Goal: Information Seeking & Learning: Learn about a topic

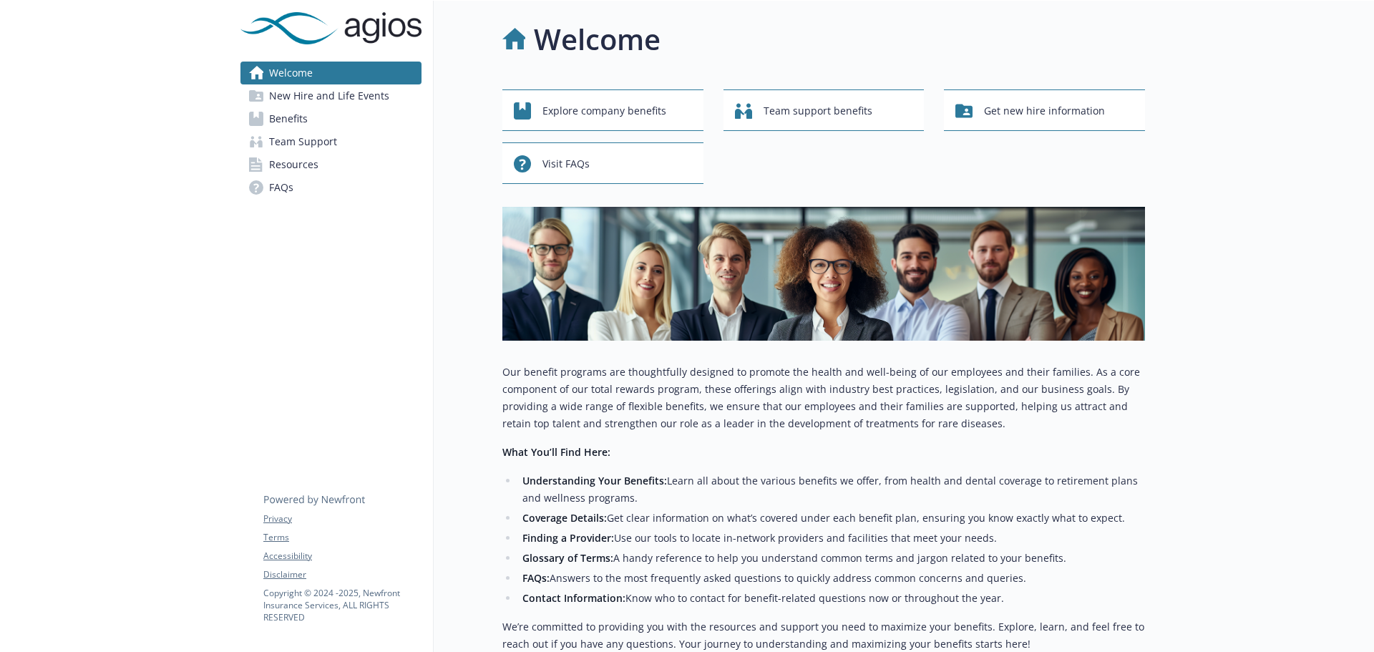
click at [298, 112] on span "Benefits" at bounding box center [288, 118] width 39 height 23
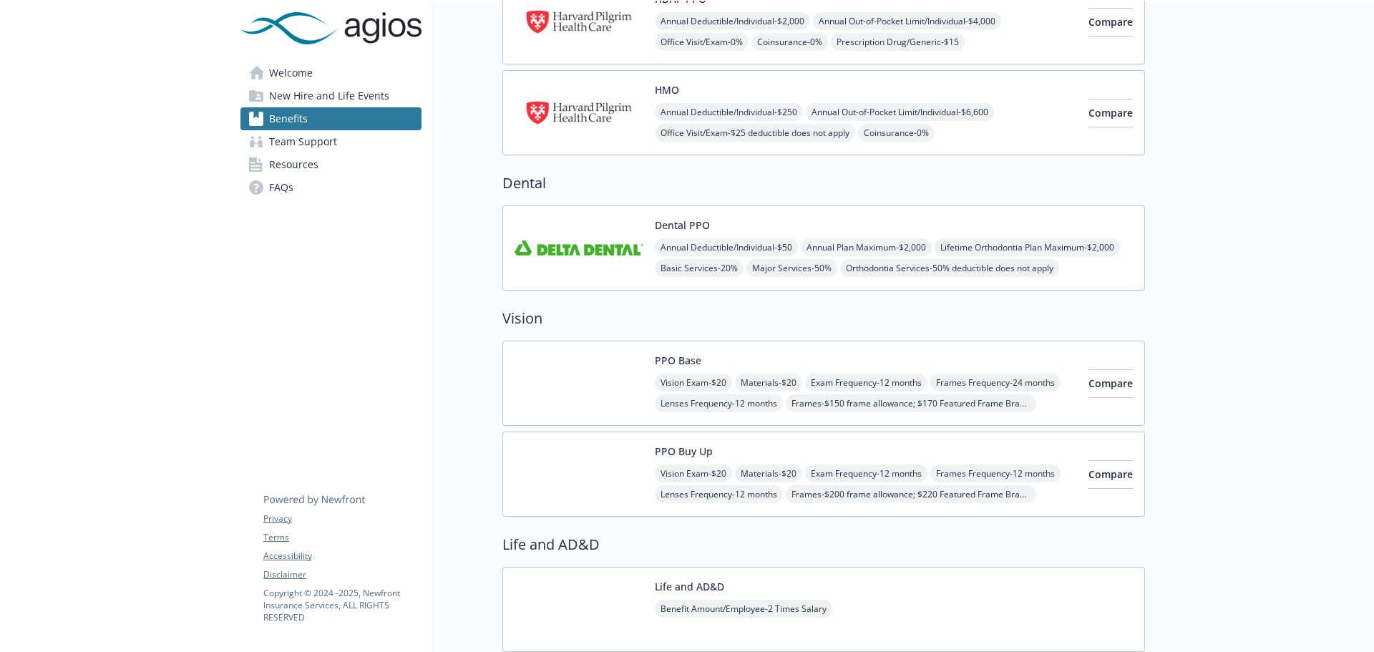
scroll to position [286, 0]
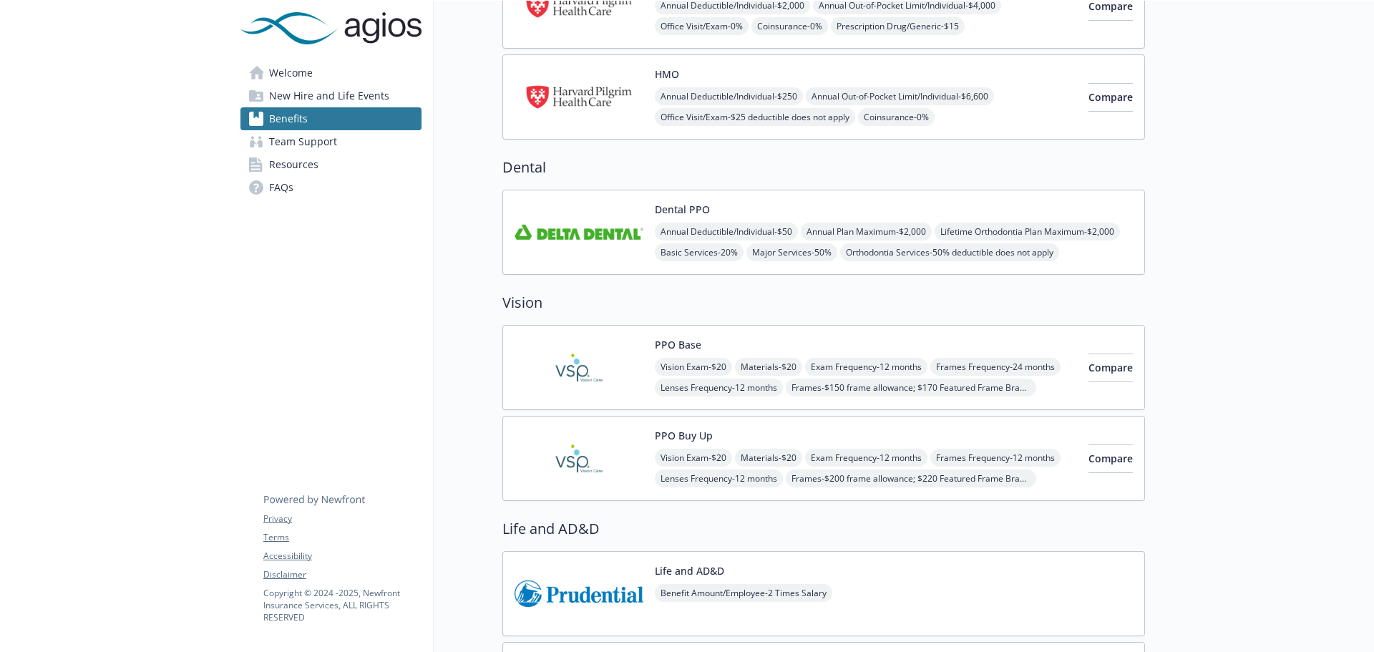
click at [749, 342] on div "PPO Base Vision Exam - $20 Materials - $20 Exam Frequency - 12 months Frames Fr…" at bounding box center [866, 367] width 422 height 61
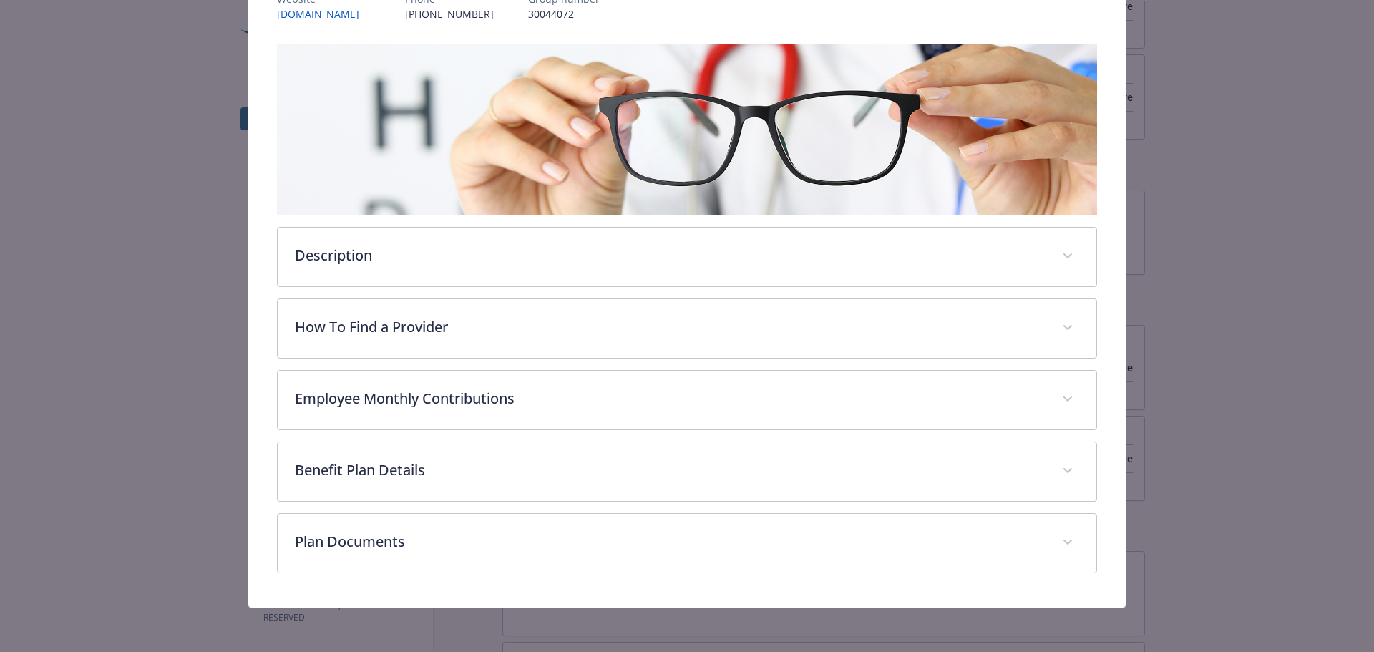
scroll to position [197, 0]
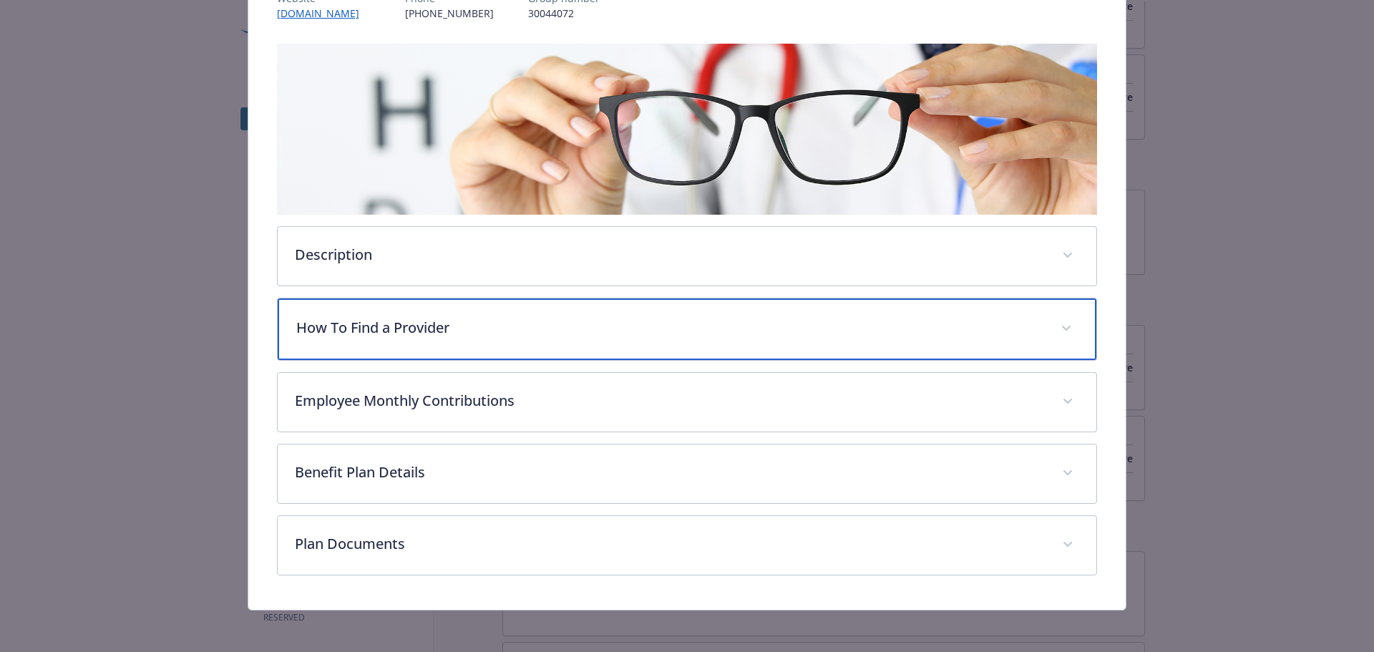
click at [1062, 328] on span "details for plan Vision - PPO Base - Vision" at bounding box center [1066, 328] width 23 height 23
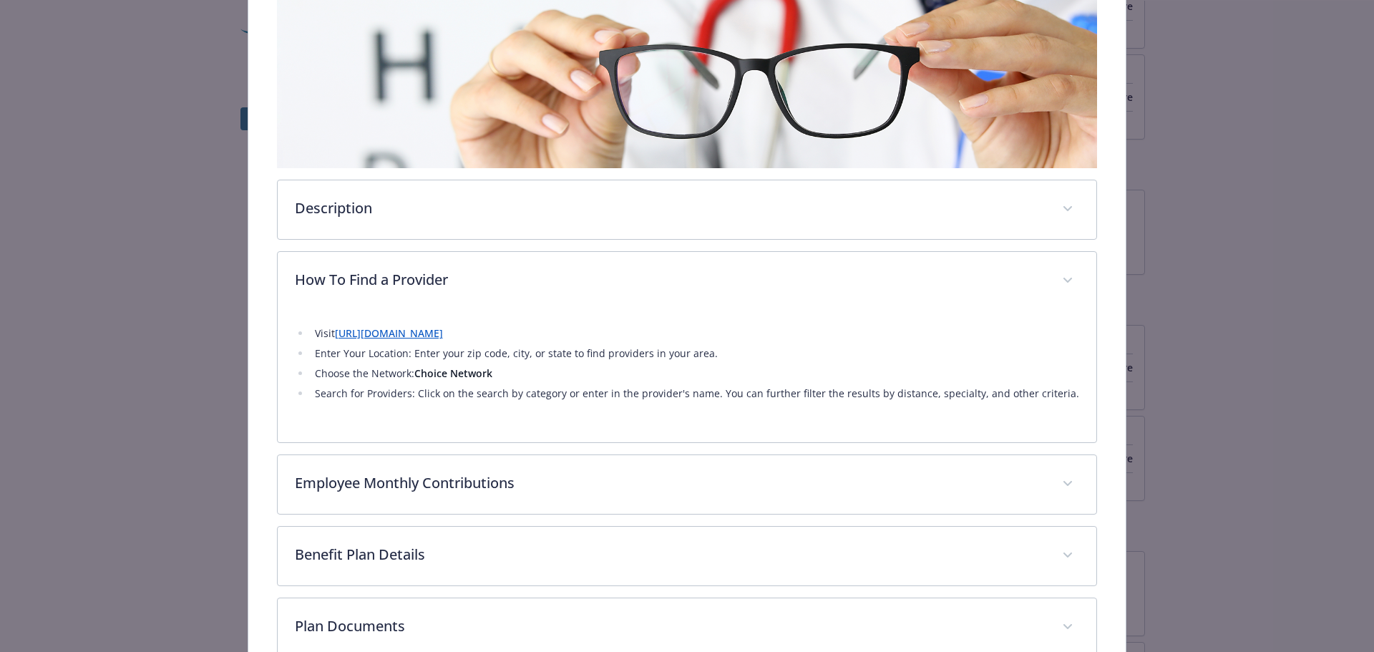
scroll to position [269, 0]
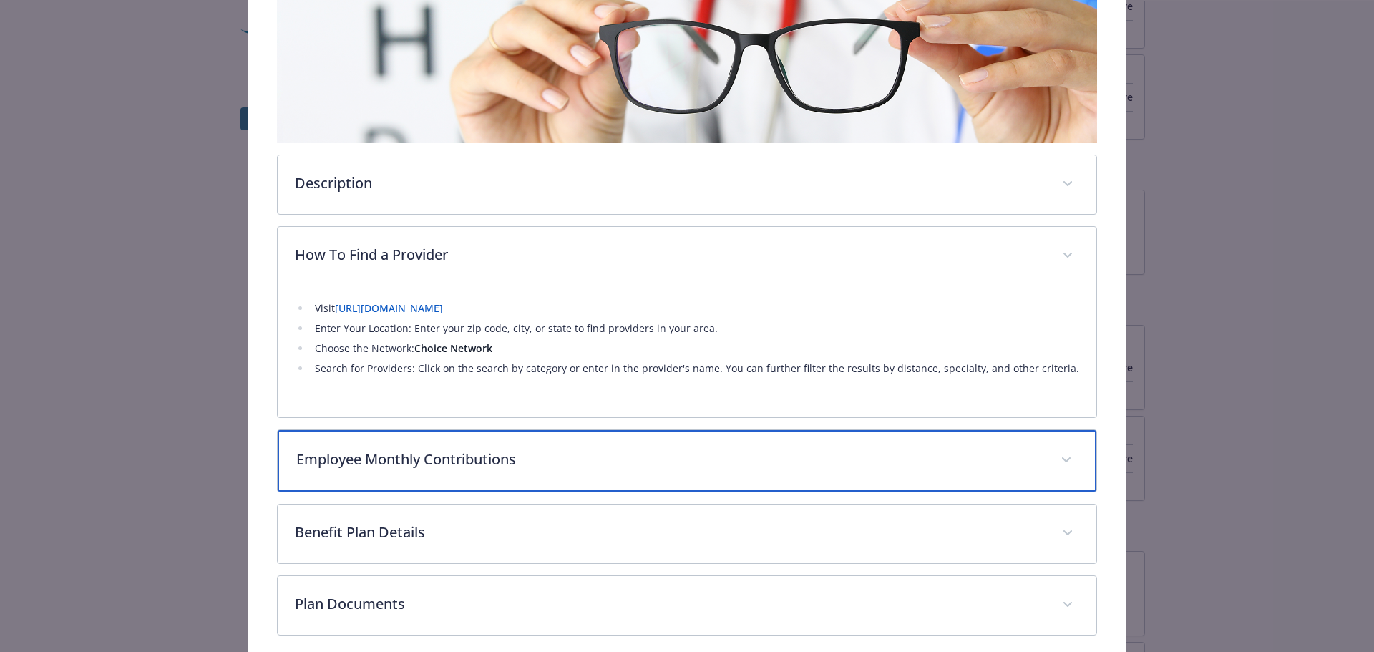
click at [1061, 454] on span "details for plan Vision - PPO Base - Vision" at bounding box center [1066, 460] width 23 height 23
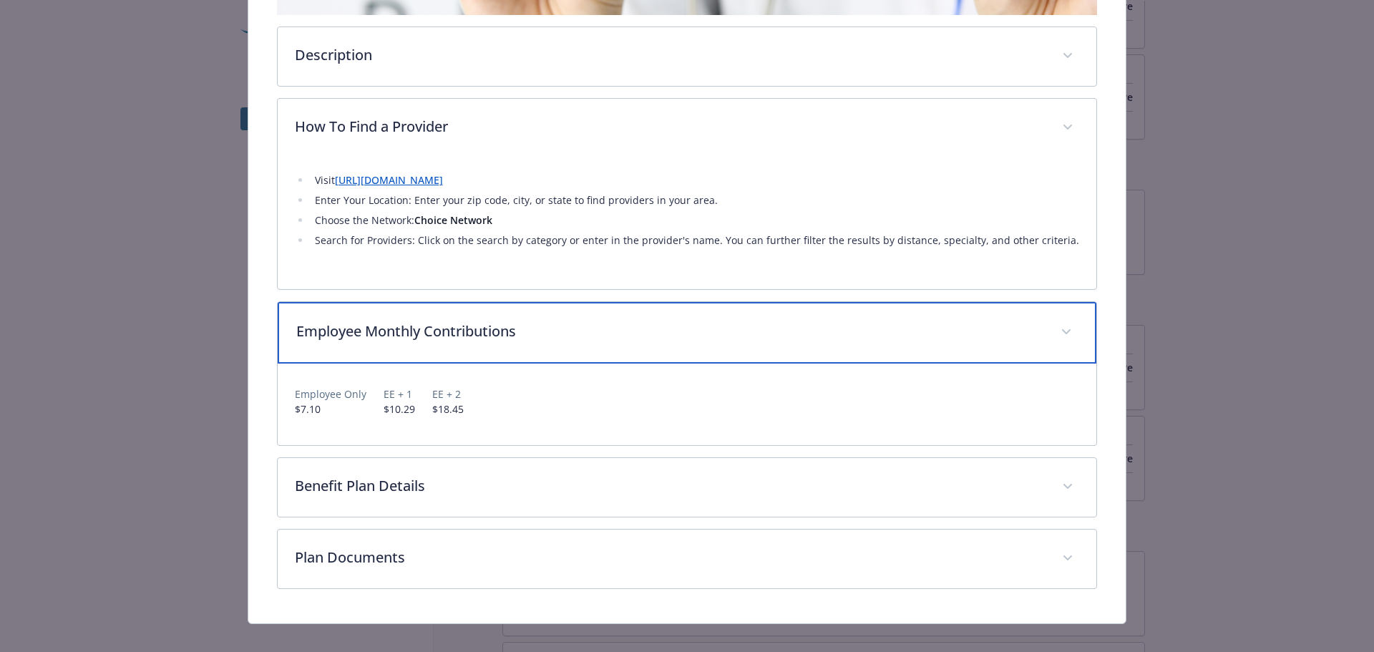
scroll to position [412, 0]
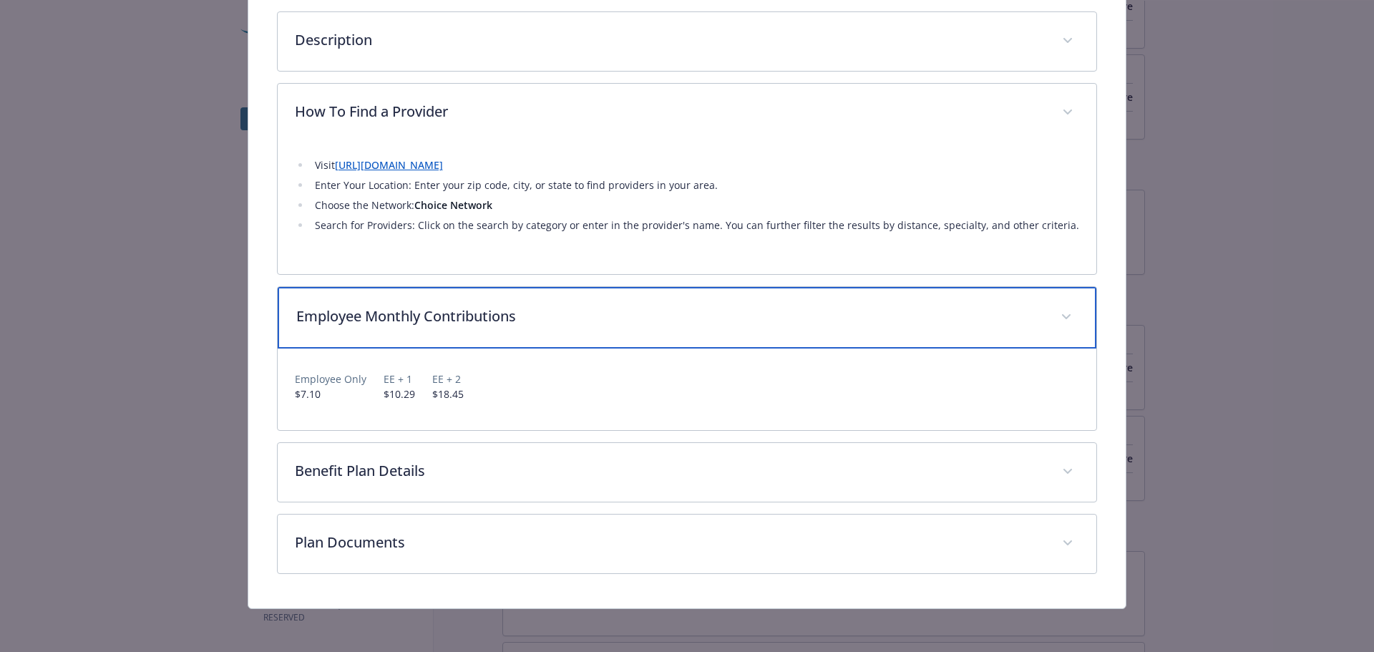
click at [1062, 314] on icon "details for plan Vision - PPO Base - Vision" at bounding box center [1066, 317] width 9 height 6
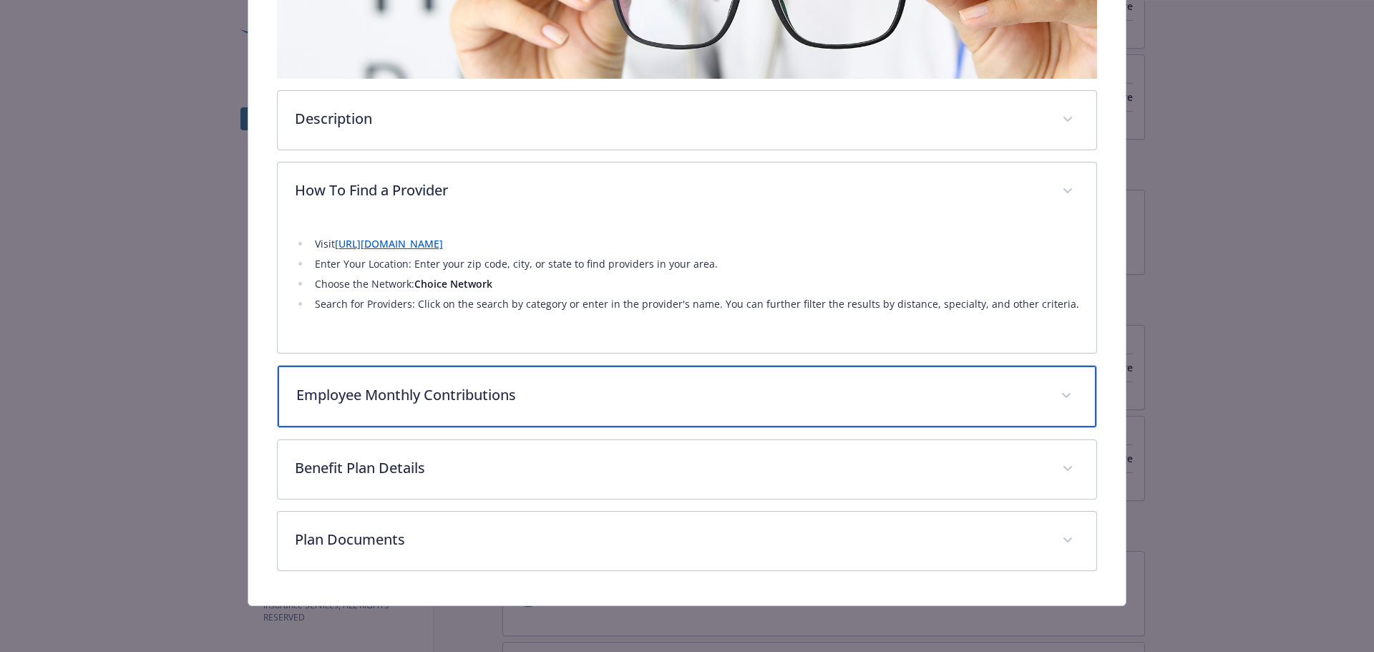
scroll to position [332, 0]
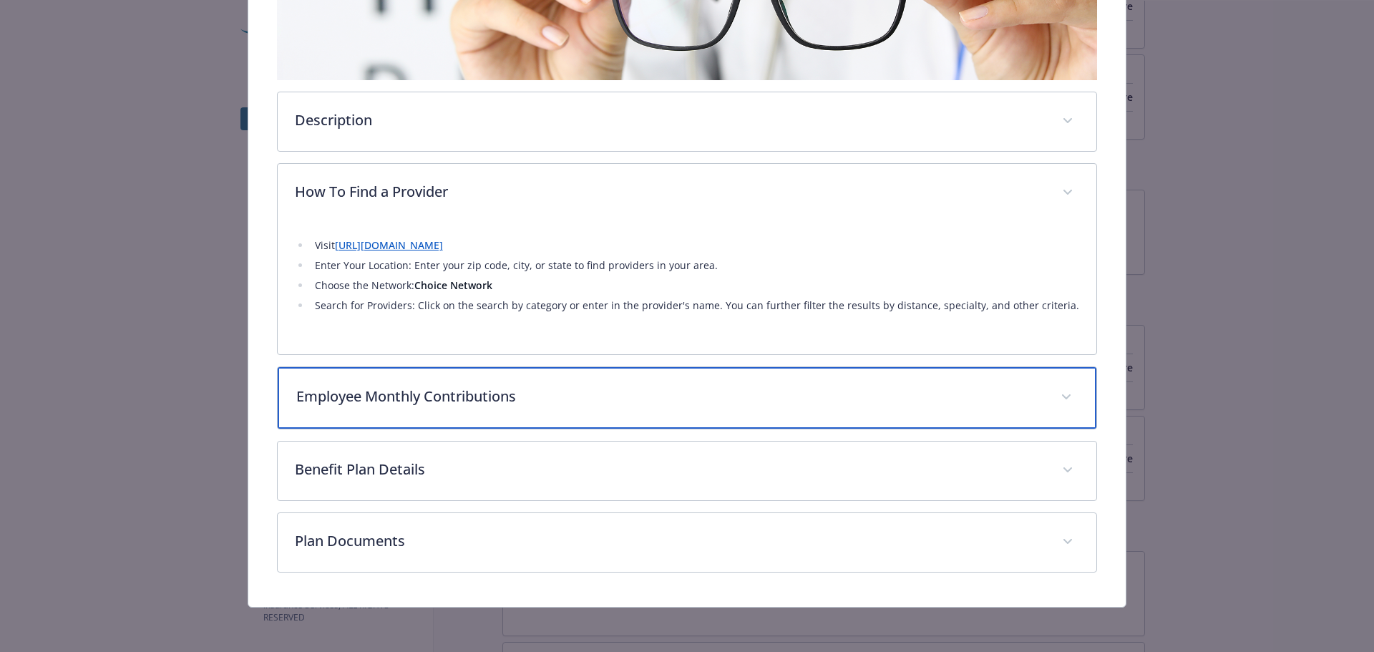
click at [1062, 396] on icon "details for plan Vision - PPO Base - Vision" at bounding box center [1066, 397] width 9 height 6
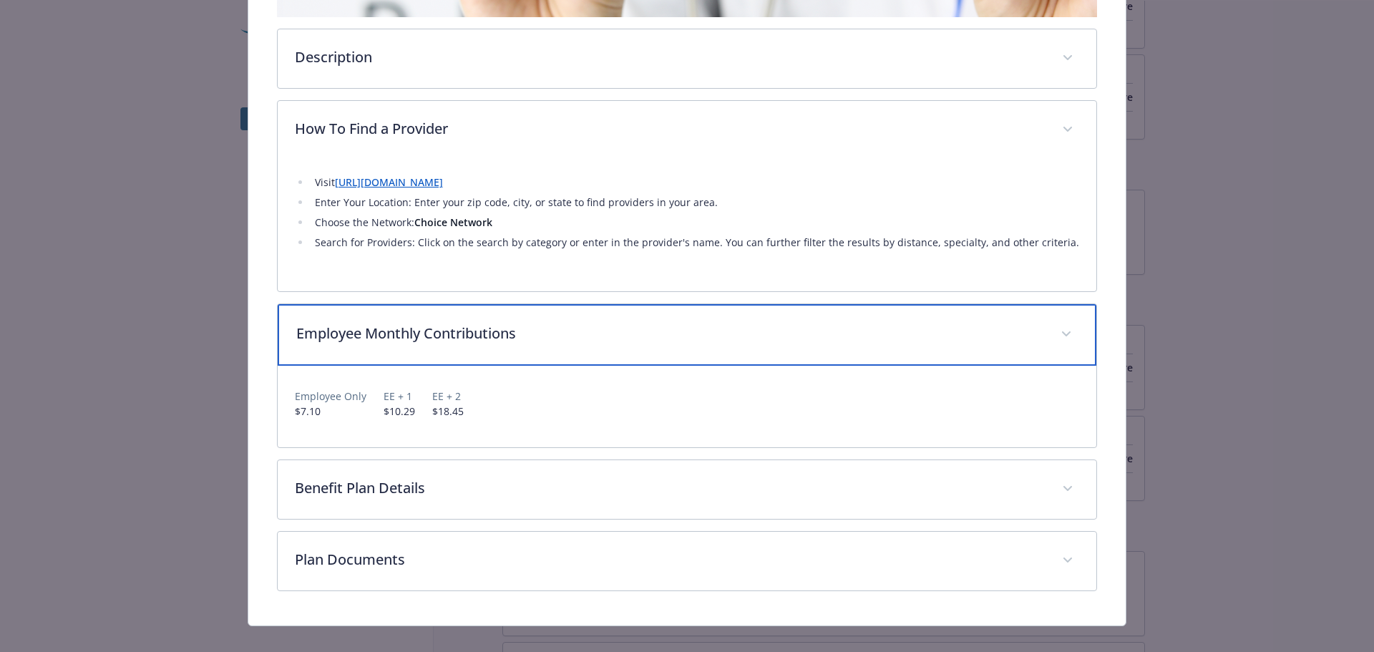
scroll to position [412, 0]
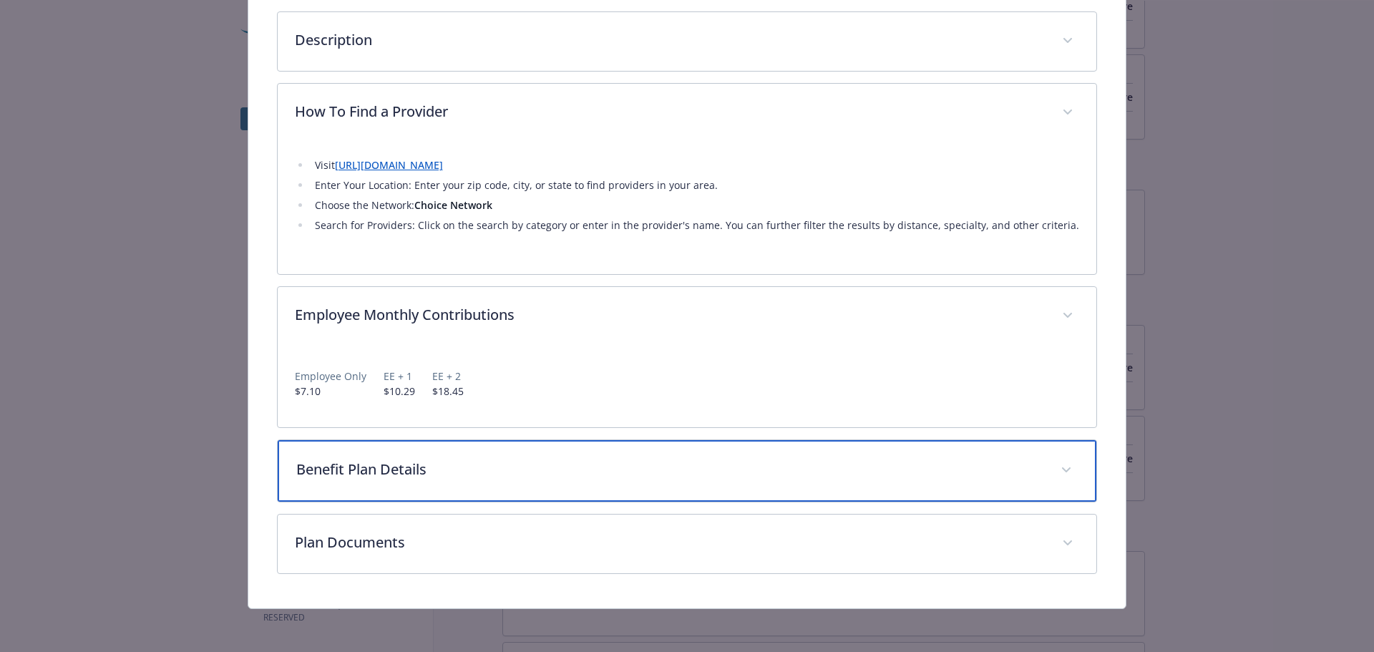
click at [1060, 466] on span "details for plan Vision - PPO Base - Vision" at bounding box center [1066, 470] width 23 height 23
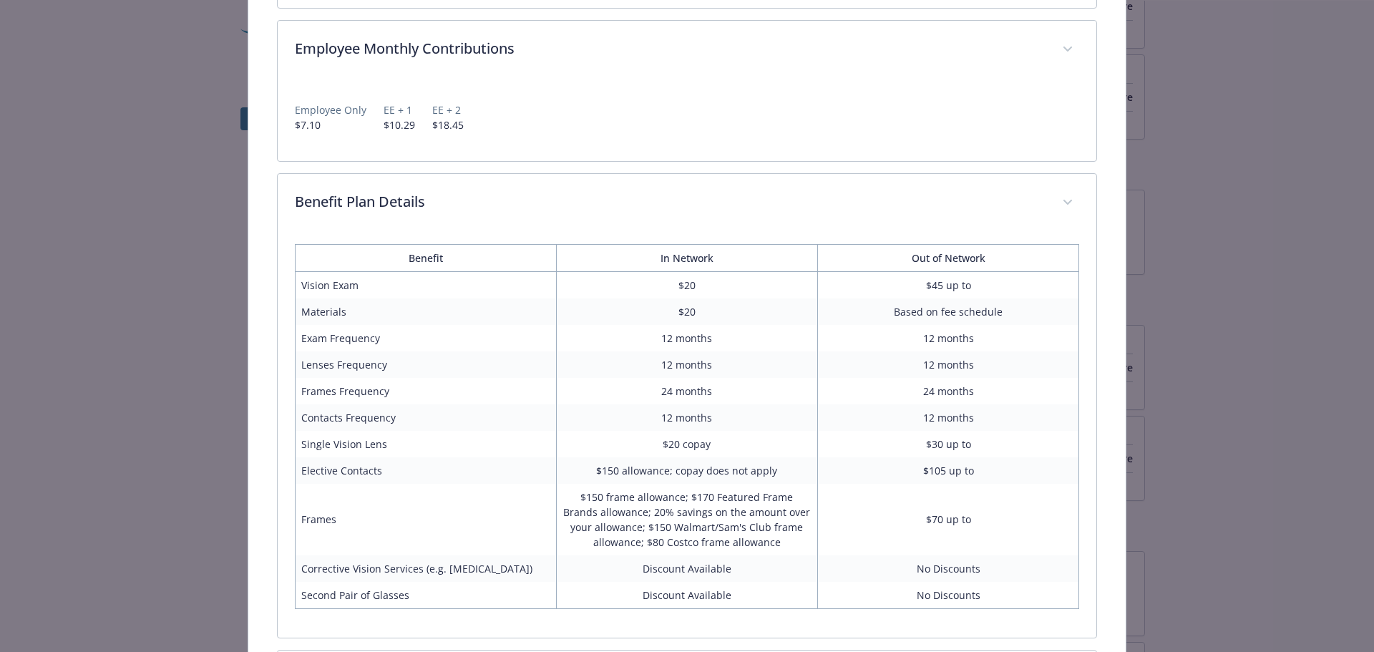
scroll to position [698, 0]
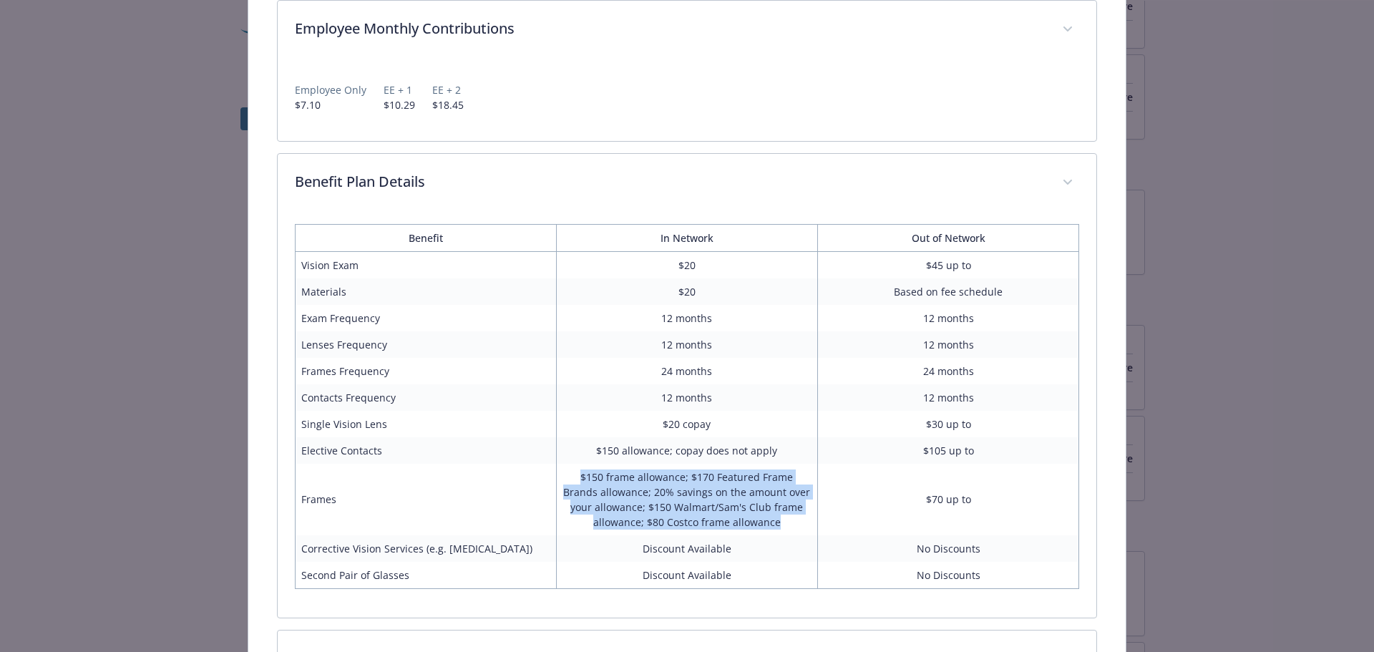
drag, startPoint x: 777, startPoint y: 523, endPoint x: 562, endPoint y: 476, distance: 219.6
click at [562, 476] on td "$150 frame allowance; $170 Featured Frame Brands allowance; 20% savings on the …" at bounding box center [686, 500] width 261 height 72
click at [678, 503] on td "$150 frame allowance; $170 Featured Frame Brands allowance; 20% savings on the …" at bounding box center [686, 500] width 261 height 72
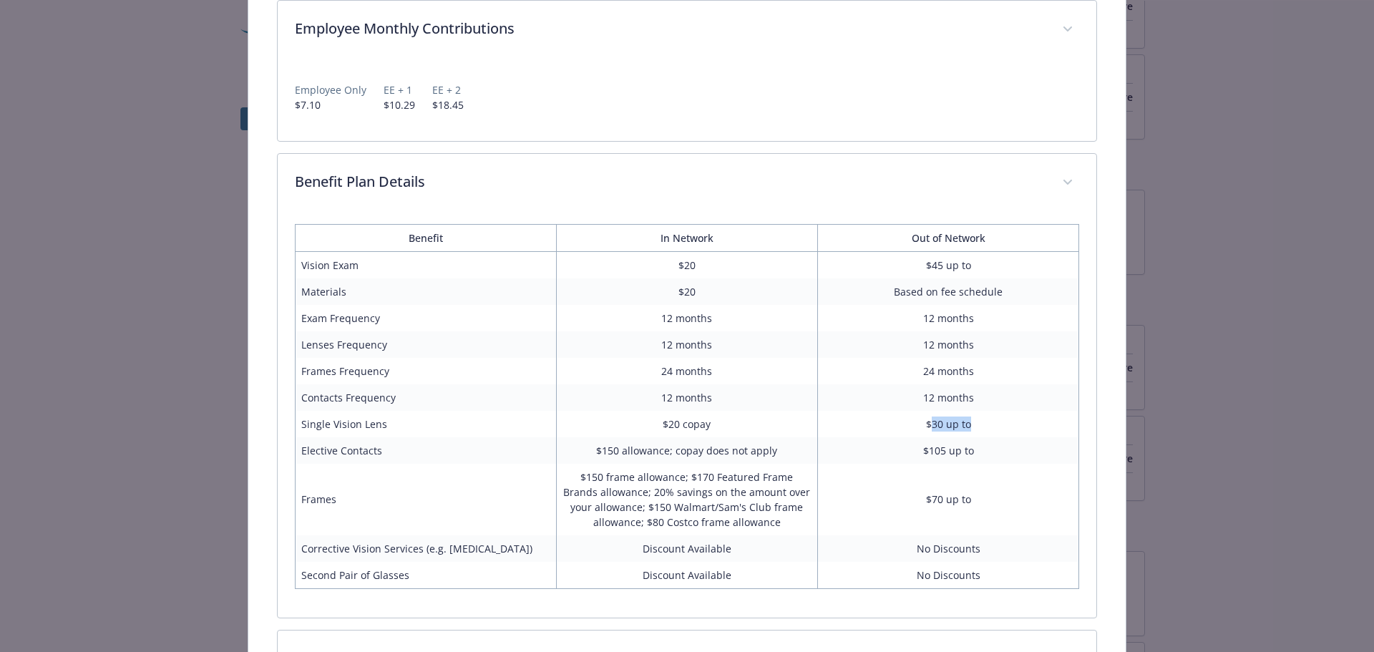
drag, startPoint x: 921, startPoint y: 420, endPoint x: 964, endPoint y: 419, distance: 42.2
click at [964, 419] on td "$30 up to" at bounding box center [948, 424] width 261 height 26
click at [959, 422] on td "$30 up to" at bounding box center [948, 424] width 261 height 26
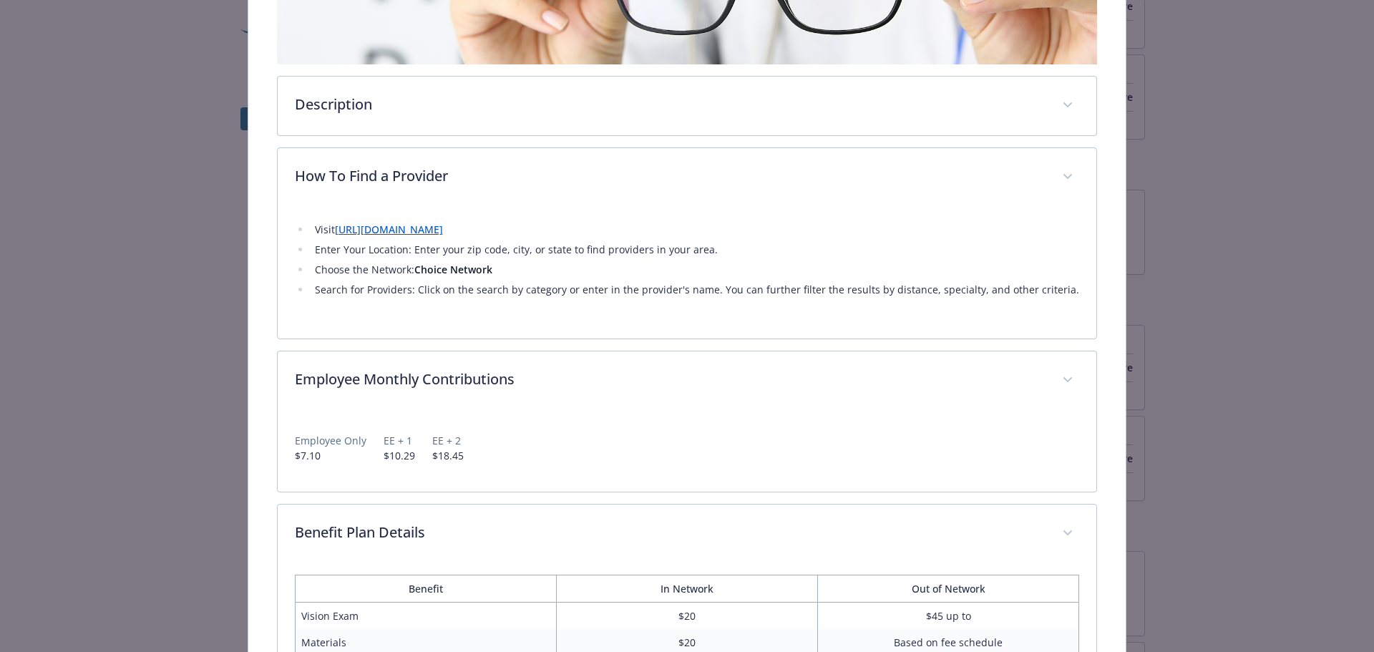
scroll to position [315, 0]
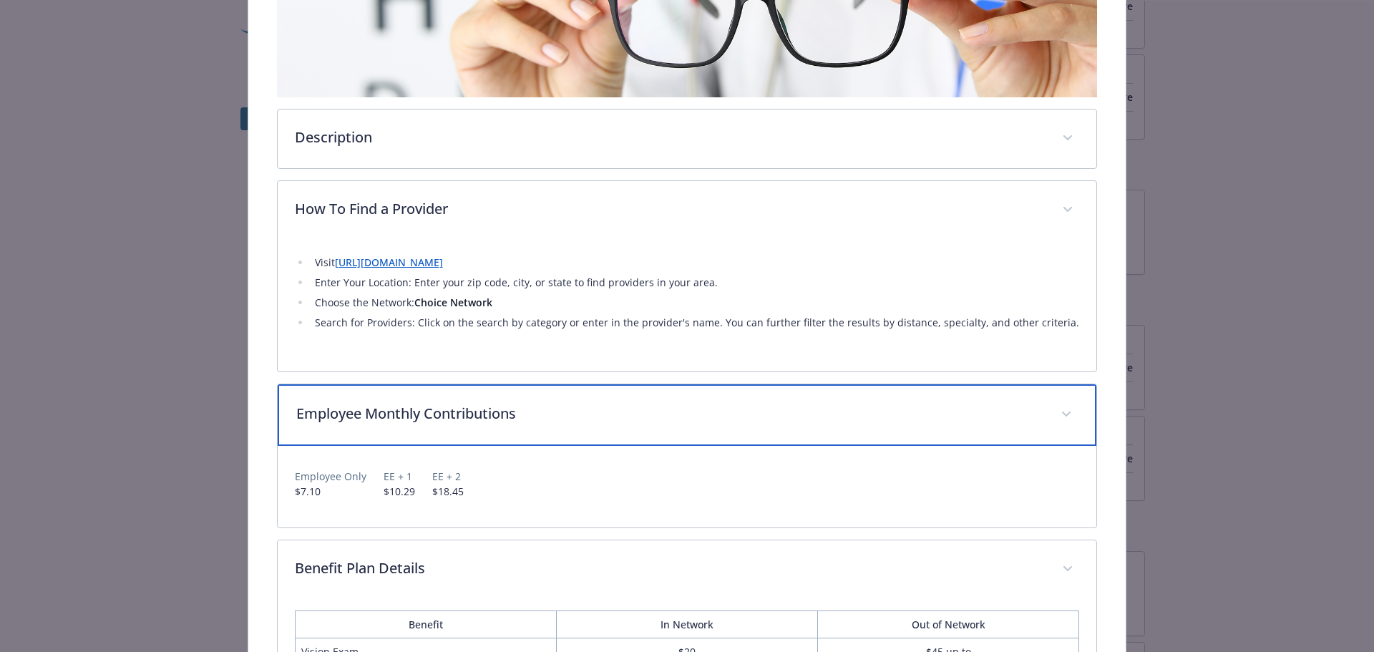
click at [1065, 410] on span "details for plan Vision - PPO Base - Vision" at bounding box center [1066, 414] width 23 height 23
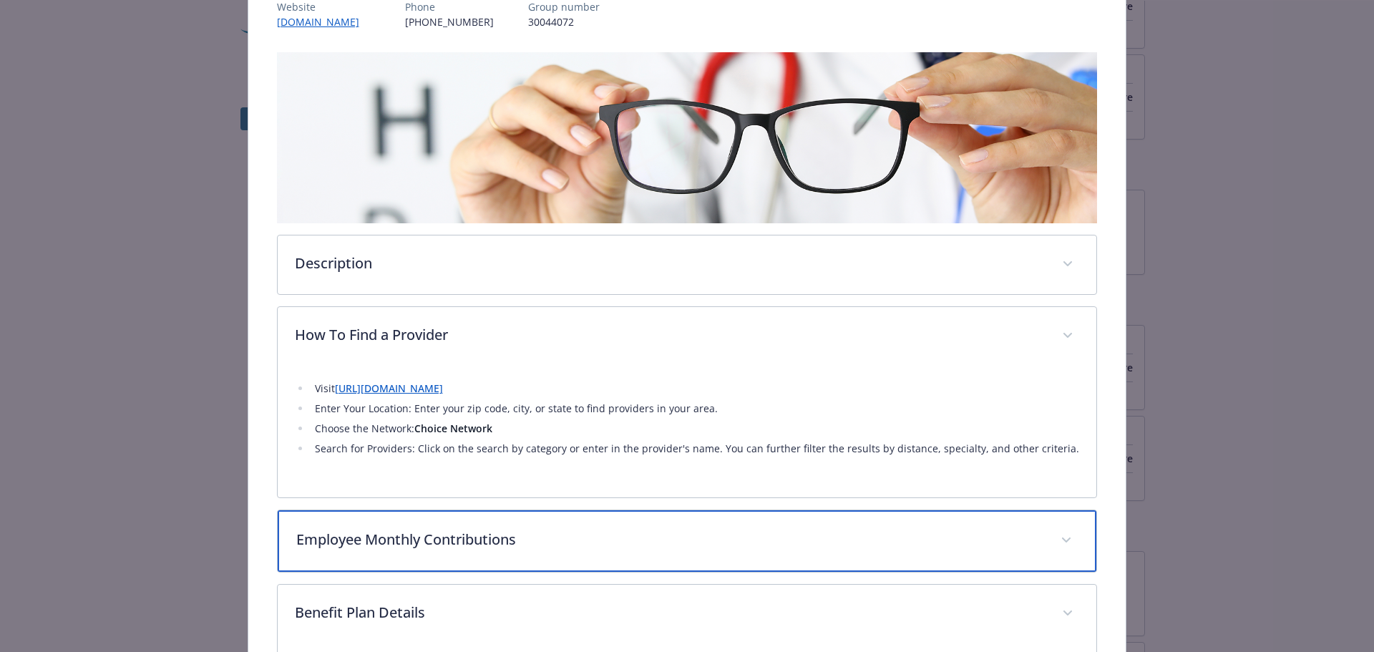
scroll to position [0, 0]
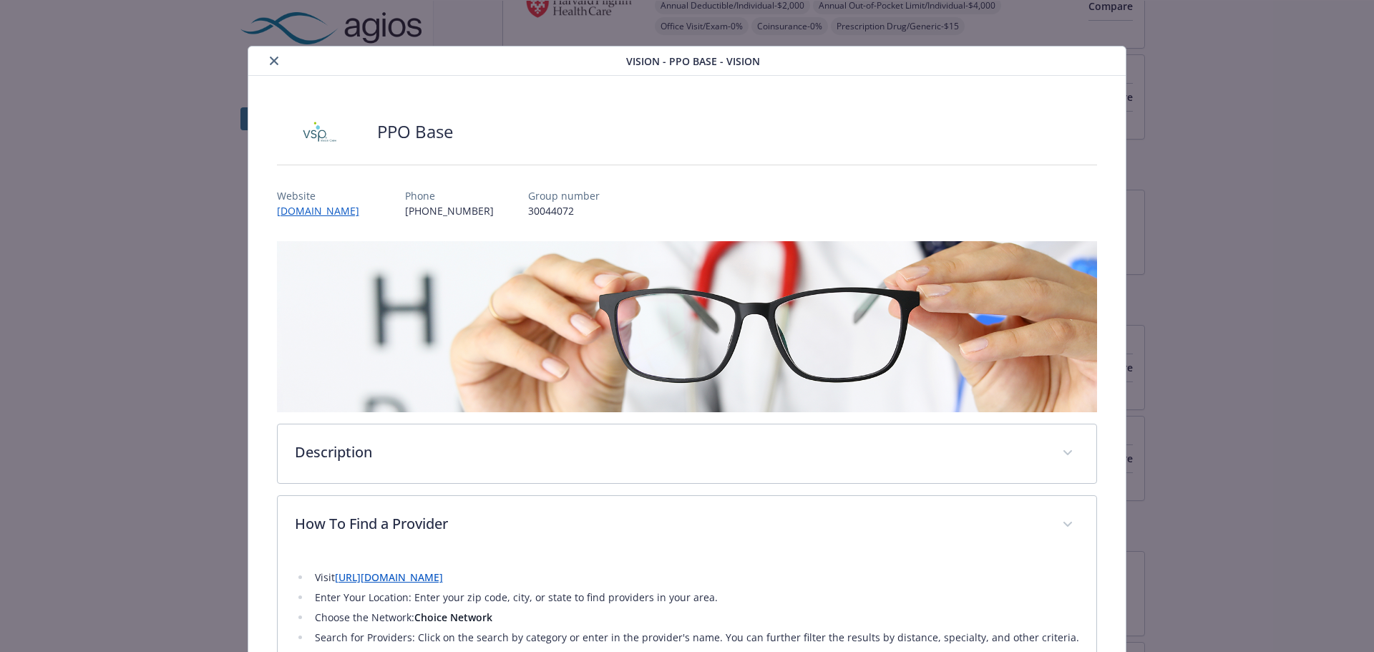
click at [270, 64] on icon "close" at bounding box center [274, 61] width 9 height 9
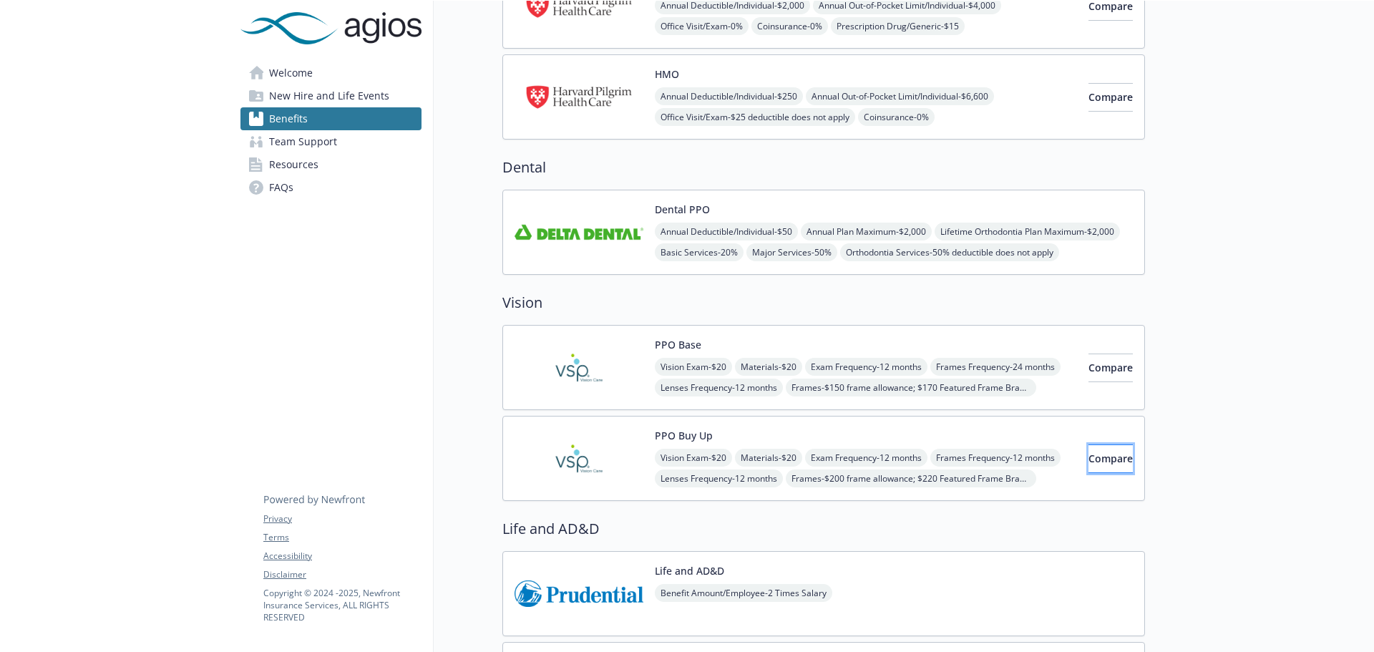
click at [1095, 454] on span "Compare" at bounding box center [1110, 458] width 44 height 14
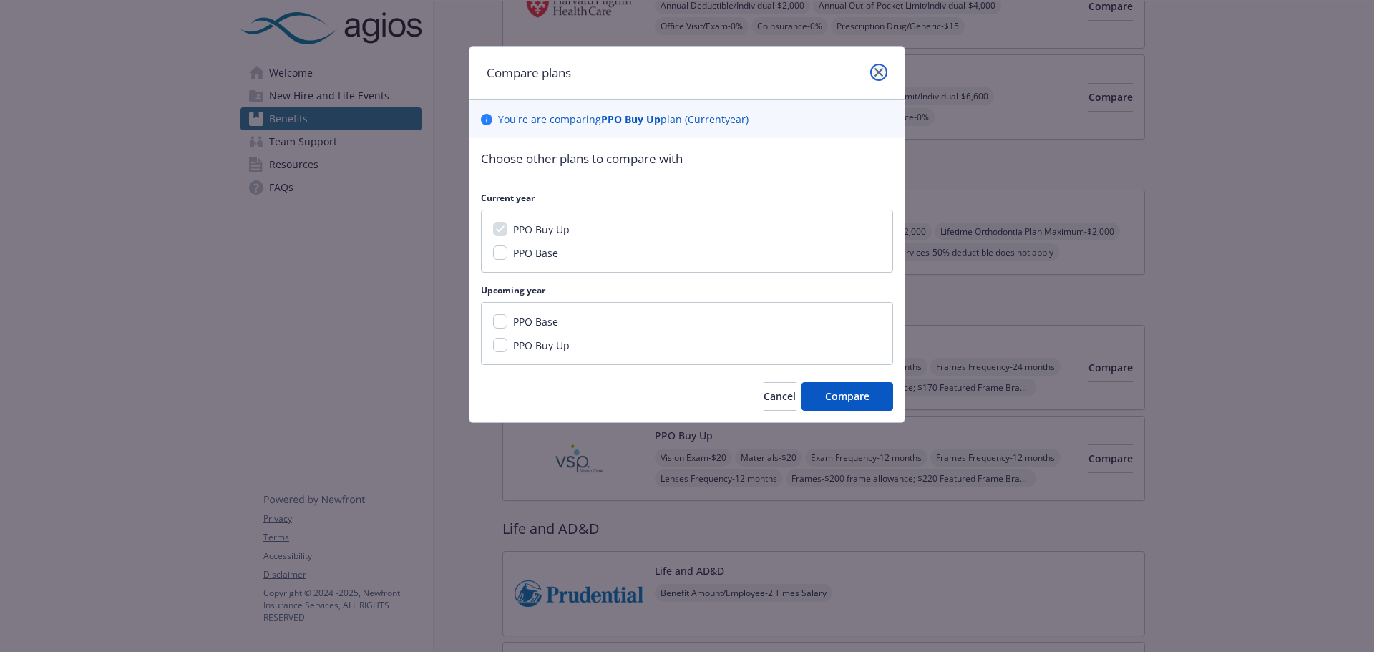
click at [881, 69] on icon "close" at bounding box center [878, 72] width 9 height 9
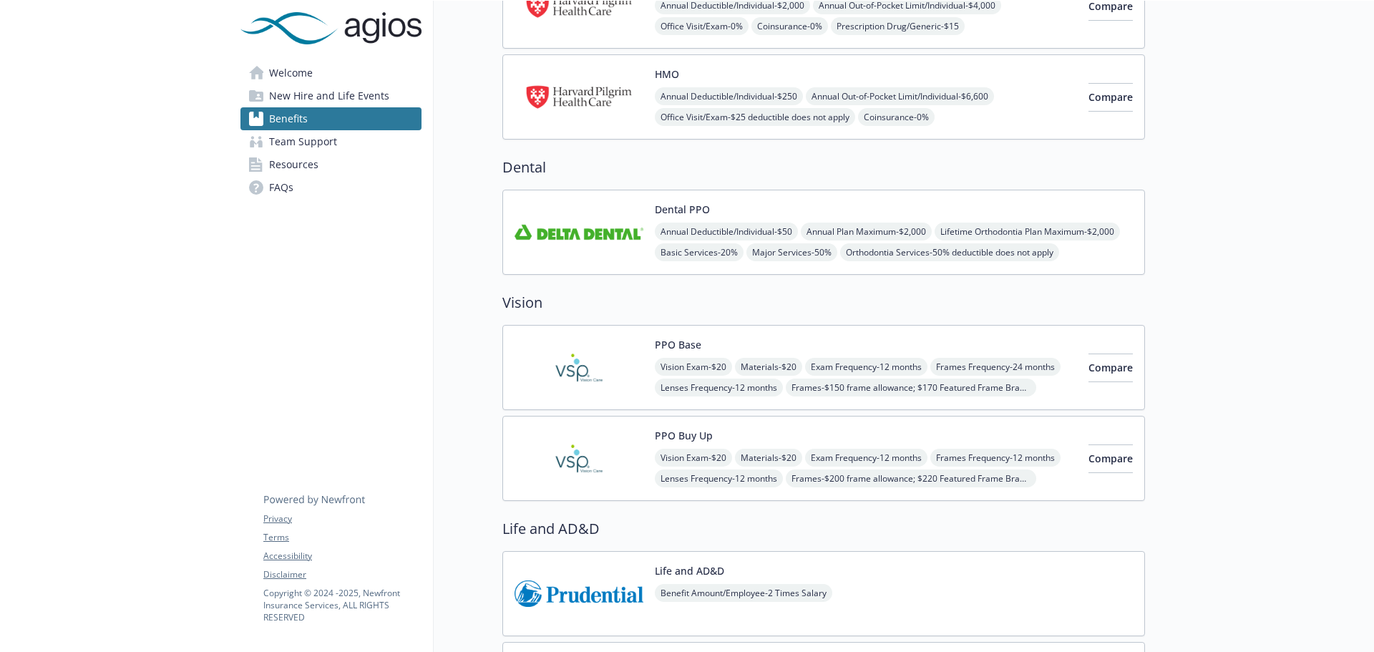
click at [889, 438] on div "PPO Buy Up Vision Exam - $20 Materials - $20 Exam Frequency - 12 months Frames …" at bounding box center [866, 458] width 422 height 61
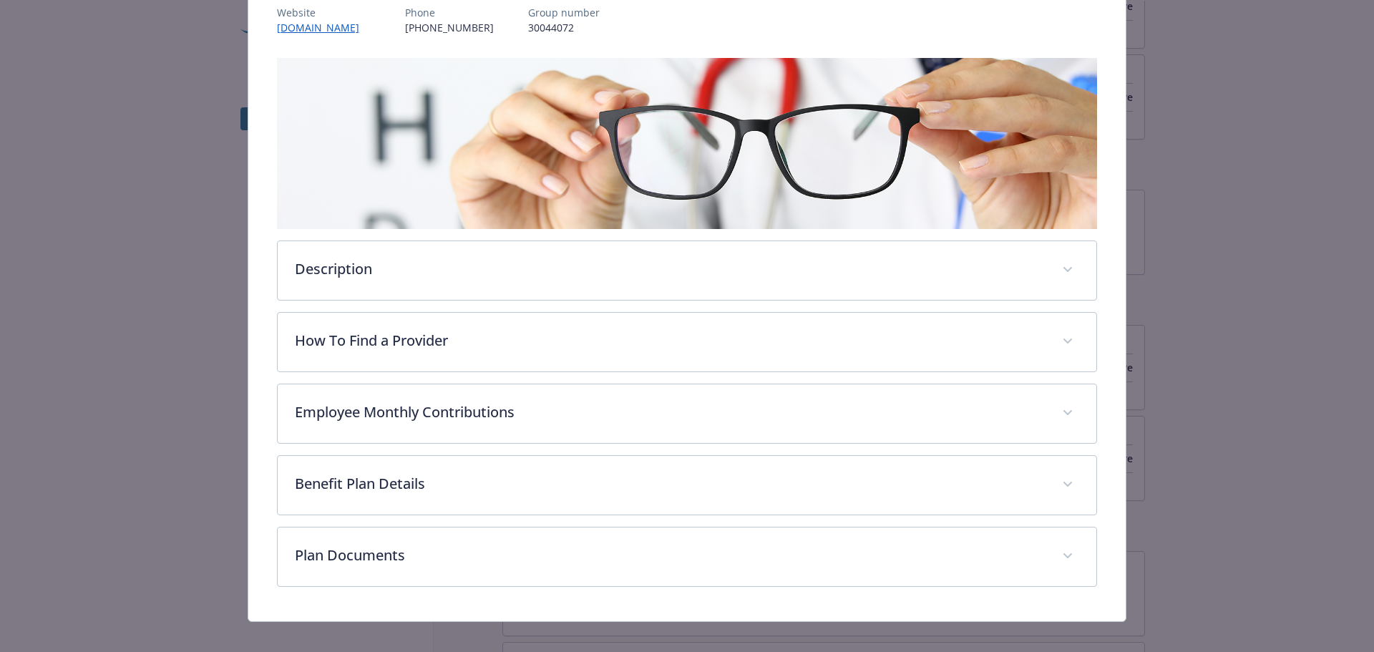
scroll to position [197, 0]
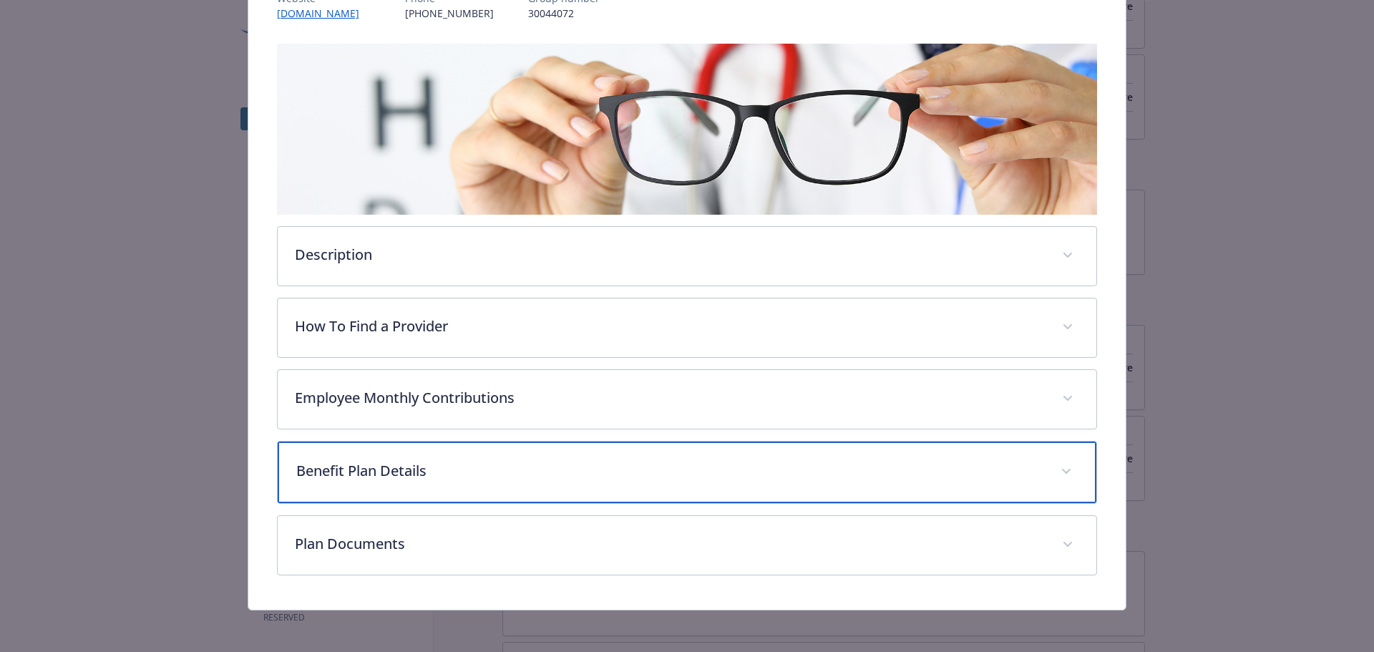
click at [1057, 462] on span "details for plan Vision - PPO Buy Up - Vision" at bounding box center [1066, 471] width 23 height 23
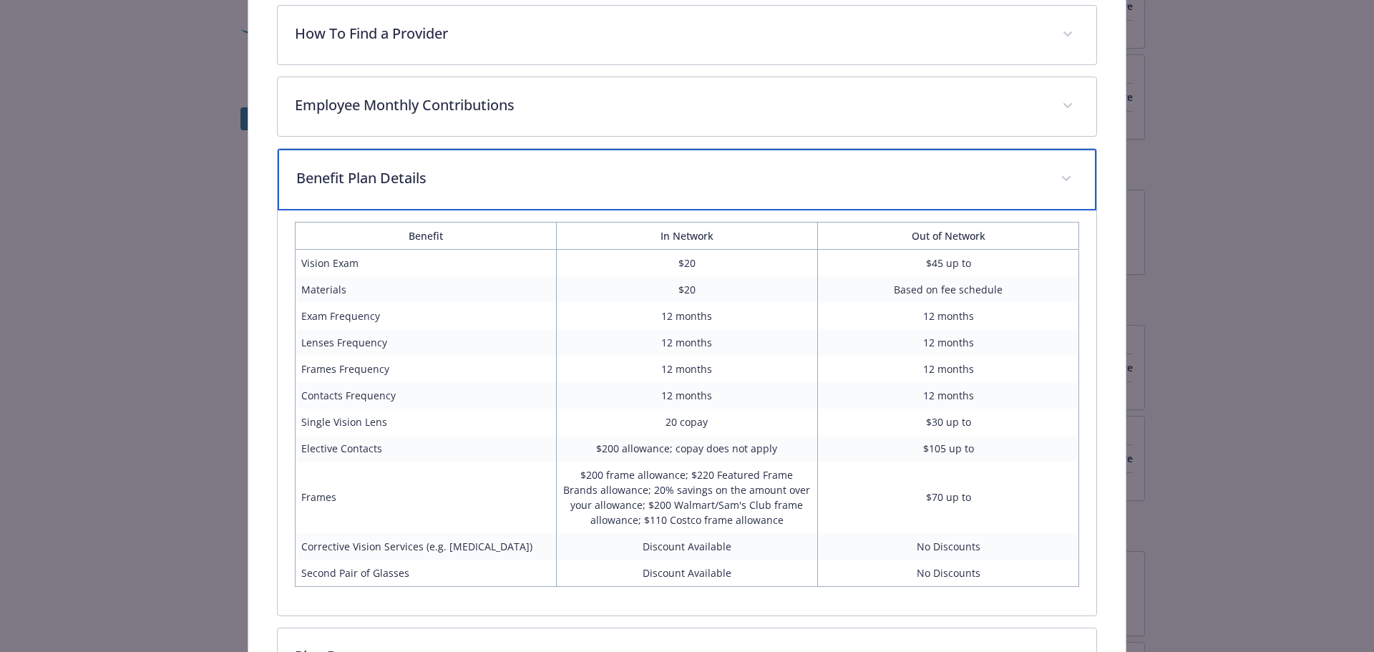
scroll to position [555, 0]
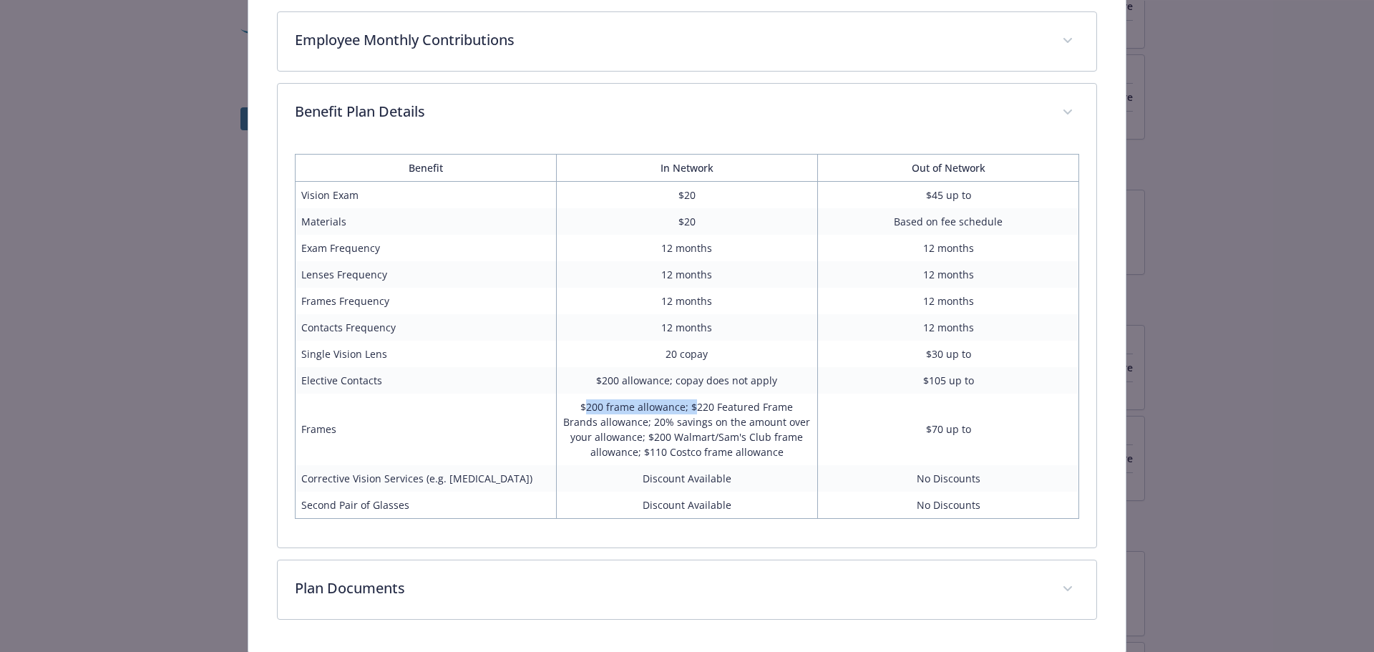
drag, startPoint x: 567, startPoint y: 409, endPoint x: 678, endPoint y: 403, distance: 110.4
click at [678, 403] on td "$200 frame allowance; $220 Featured Frame Brands allowance; 20% savings on the …" at bounding box center [686, 429] width 261 height 72
click at [684, 403] on td "$200 frame allowance; $220 Featured Frame Brands allowance; 20% savings on the …" at bounding box center [686, 429] width 261 height 72
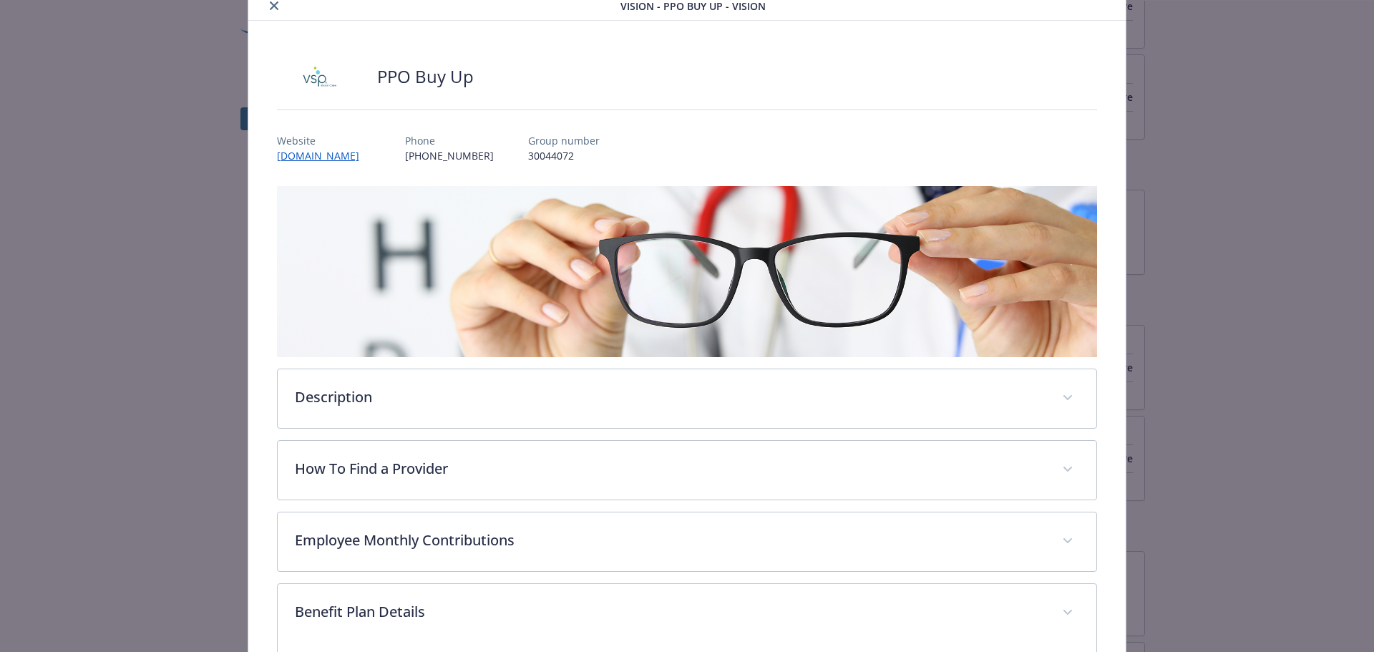
scroll to position [0, 0]
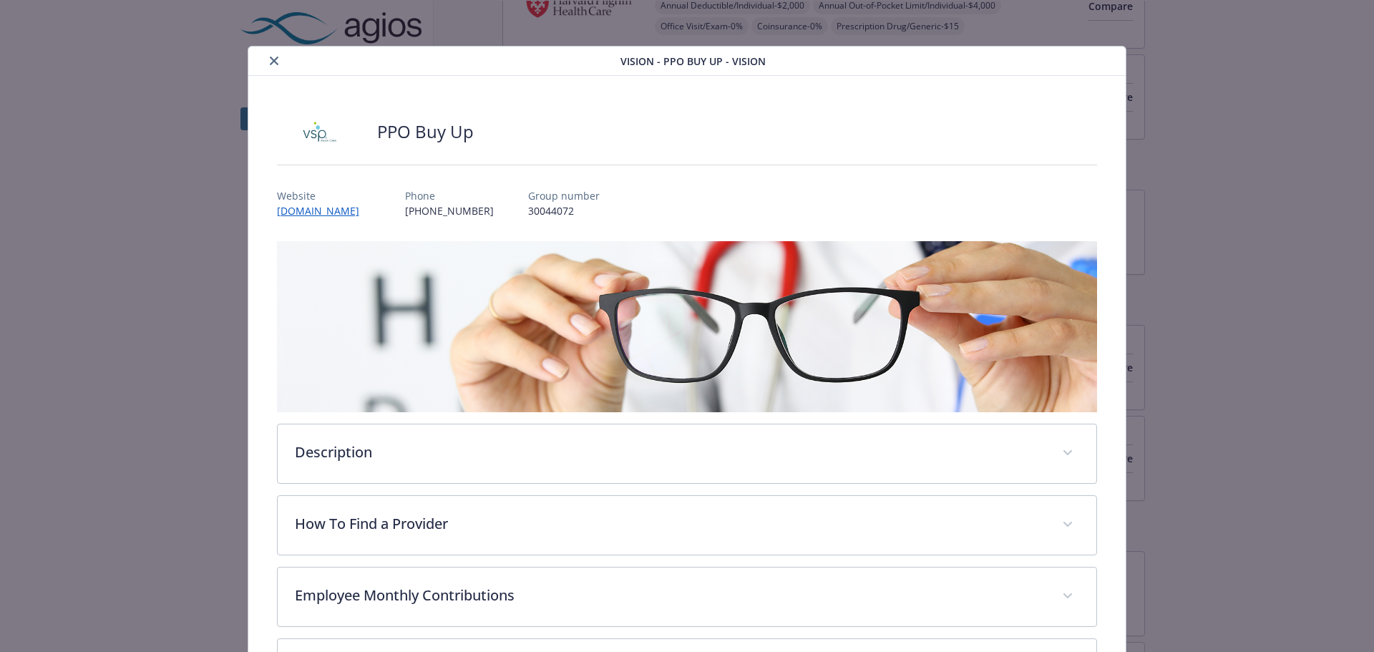
click at [263, 57] on div "details for plan Vision - PPO Buy Up - Vision" at bounding box center [437, 60] width 366 height 17
click at [270, 58] on icon "close" at bounding box center [274, 61] width 9 height 9
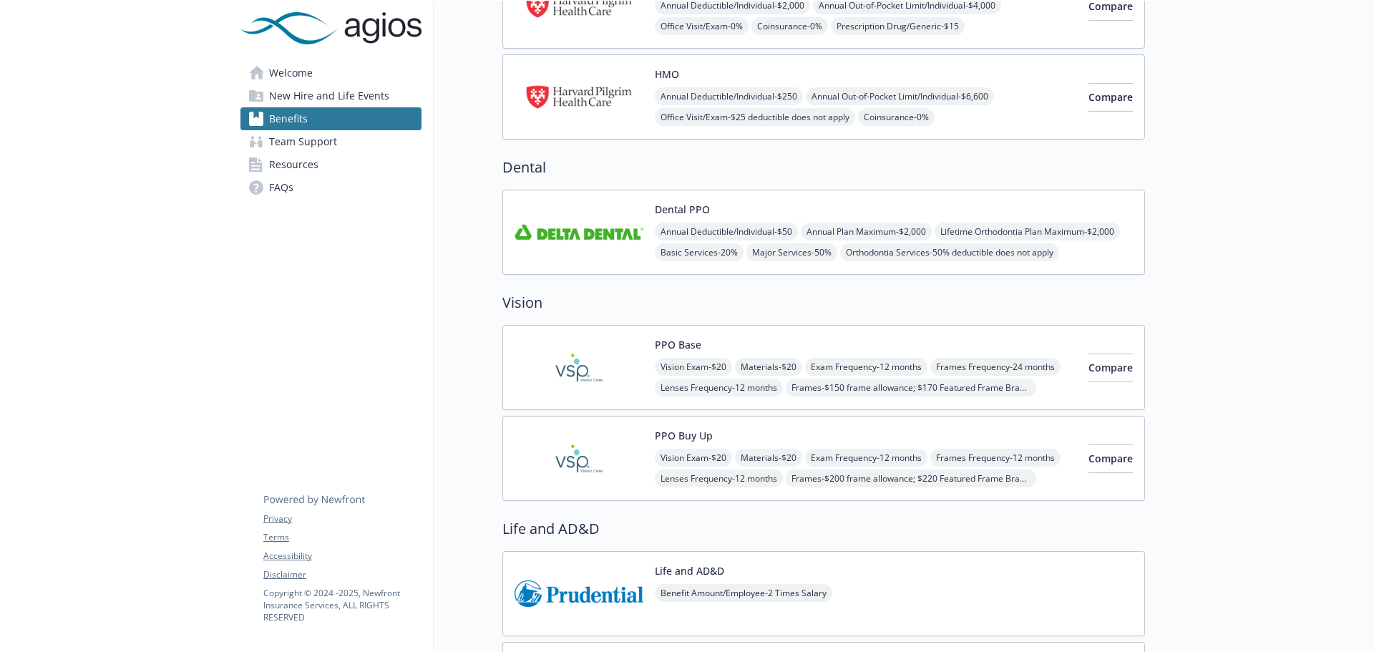
click at [700, 341] on div "PPO Base Vision Exam - $20 Materials - $20 Exam Frequency - 12 months Frames Fr…" at bounding box center [866, 367] width 422 height 61
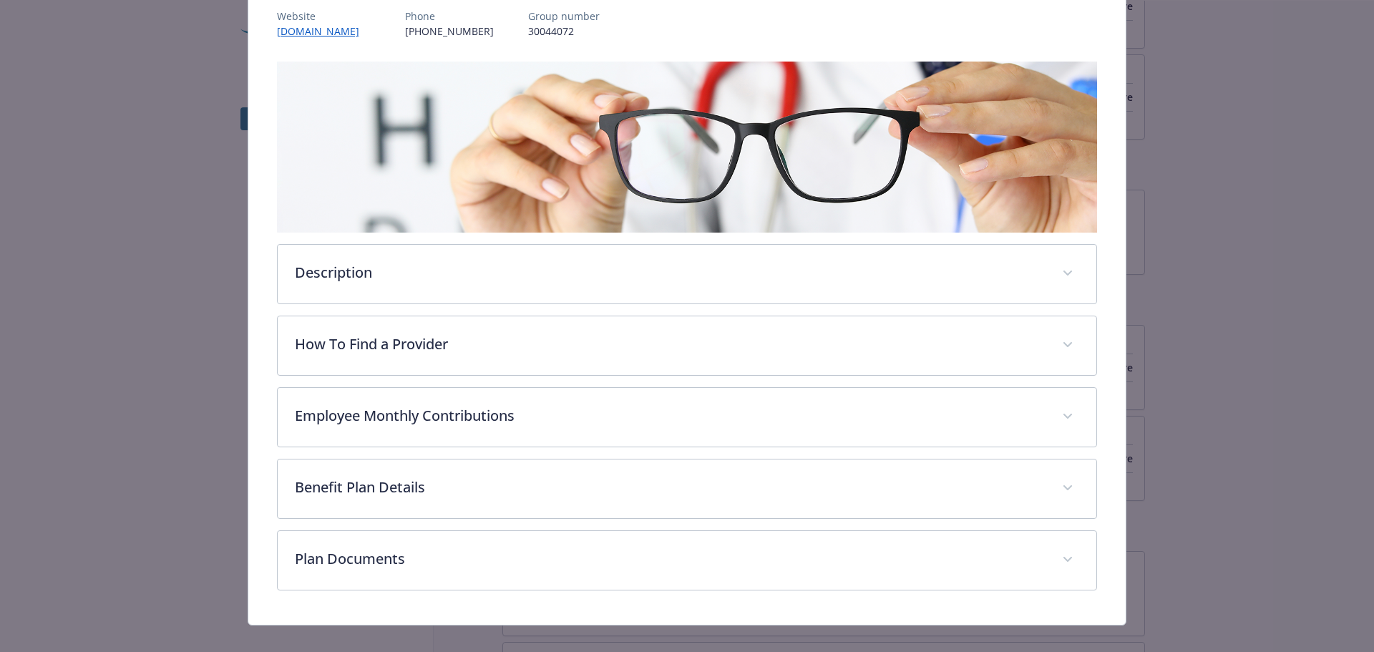
scroll to position [197, 0]
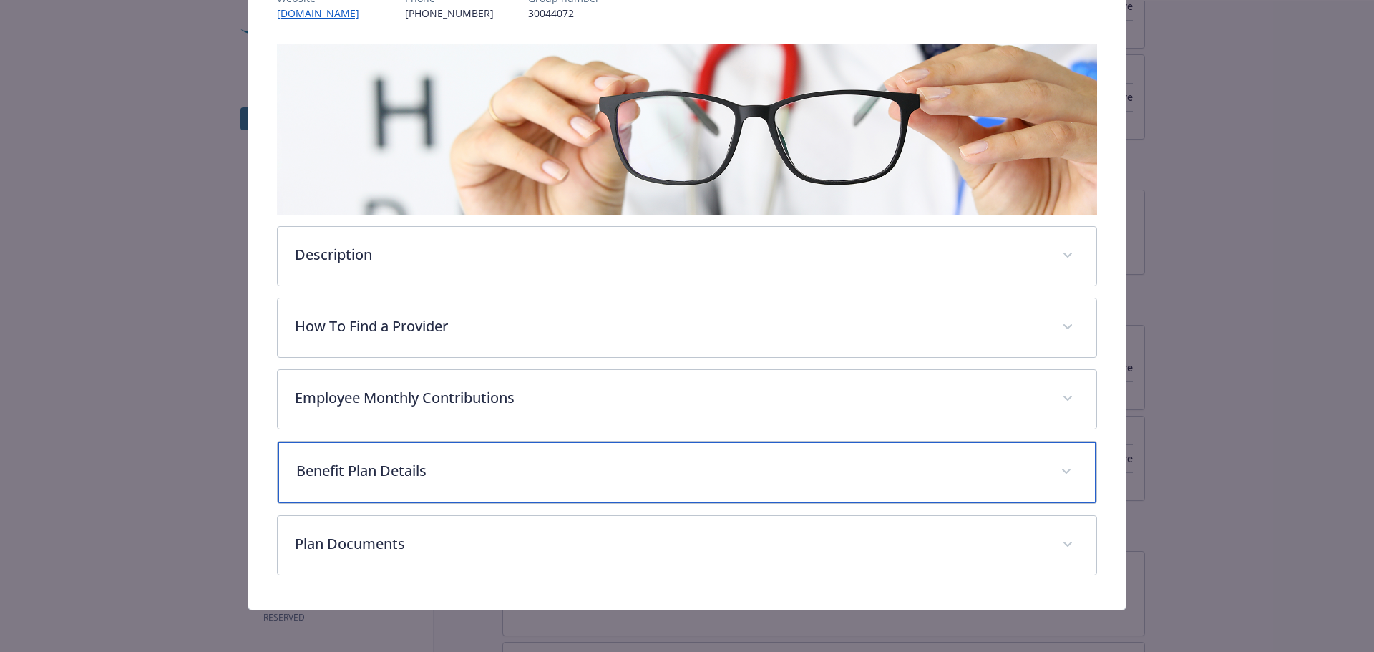
click at [1055, 466] on span "details for plan Vision - PPO Base - Vision" at bounding box center [1066, 471] width 23 height 23
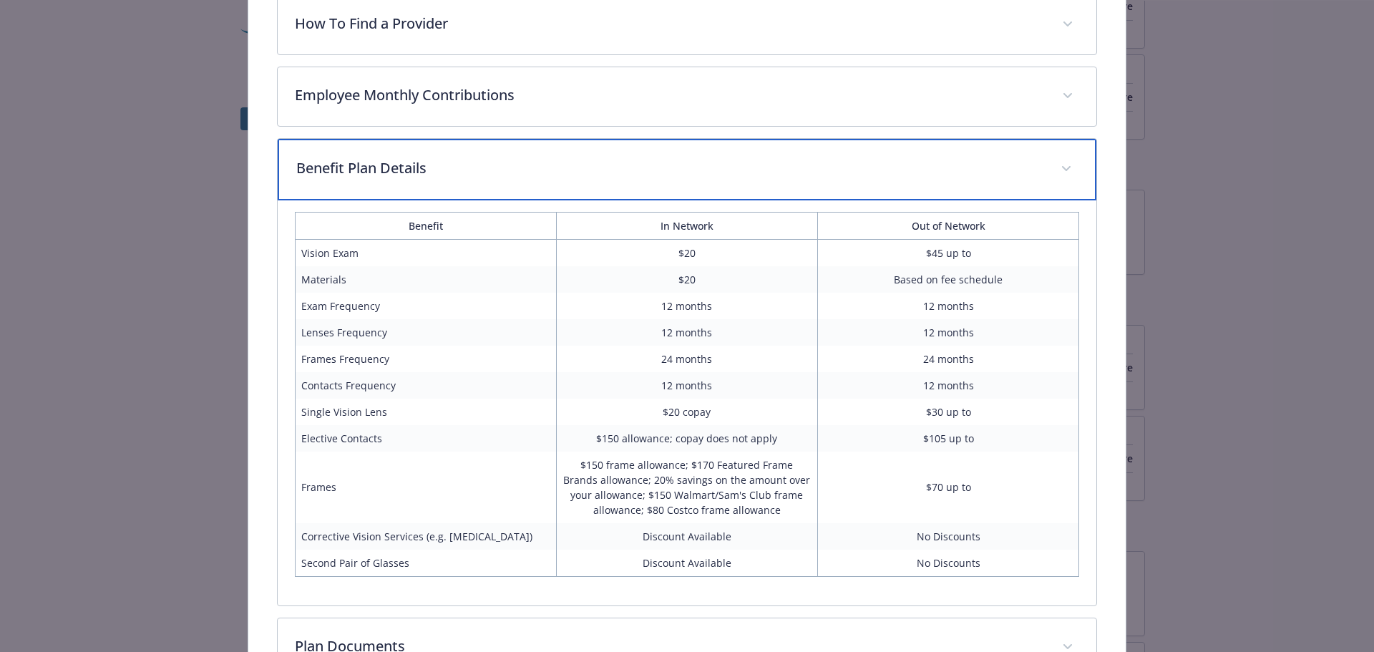
scroll to position [555, 0]
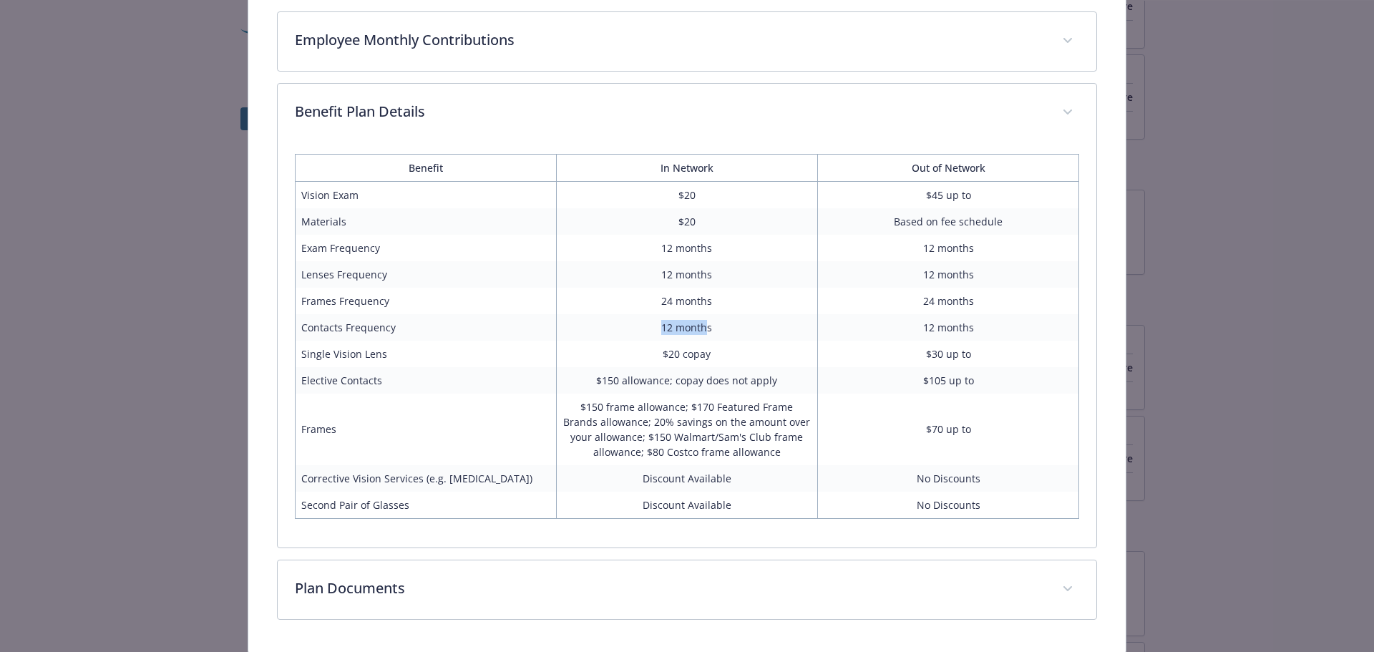
drag, startPoint x: 655, startPoint y: 329, endPoint x: 703, endPoint y: 327, distance: 48.7
click at [703, 327] on td "12 months" at bounding box center [686, 327] width 261 height 26
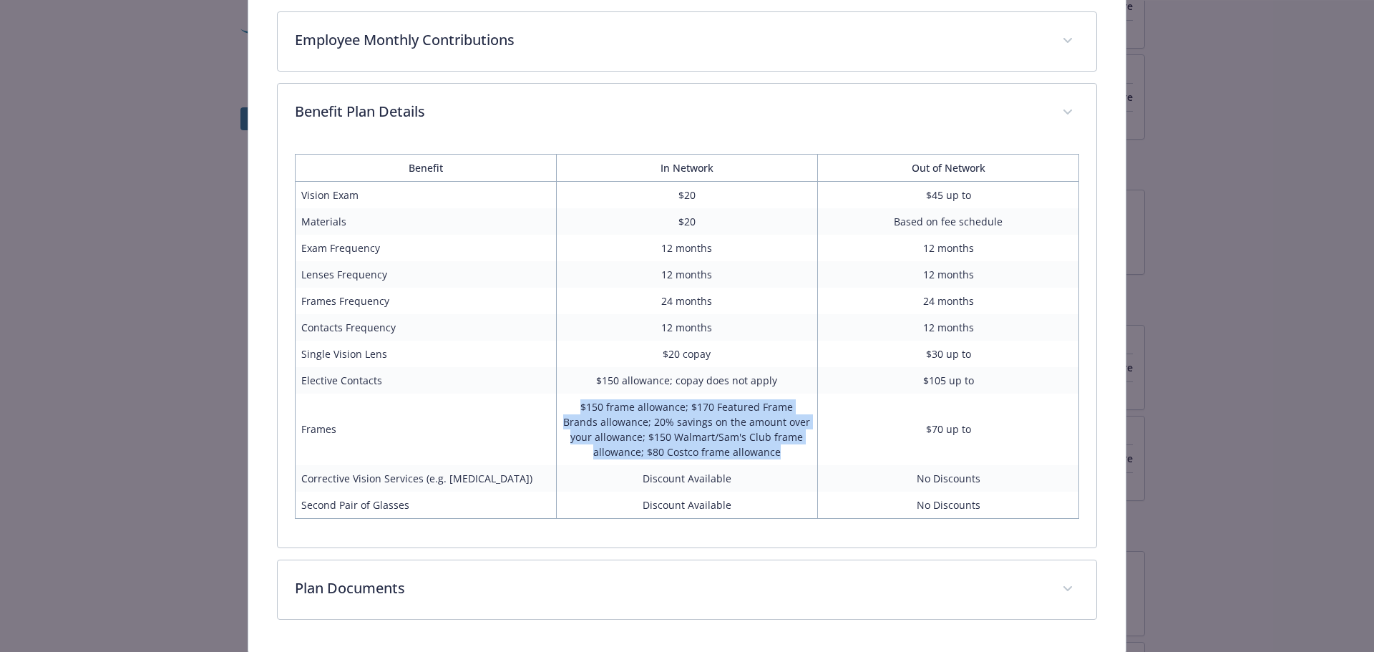
drag, startPoint x: 559, startPoint y: 405, endPoint x: 780, endPoint y: 448, distance: 224.5
click at [776, 446] on td "$150 frame allowance; $170 Featured Frame Brands allowance; 20% savings on the …" at bounding box center [686, 429] width 261 height 72
click at [780, 448] on td "$150 frame allowance; $170 Featured Frame Brands allowance; 20% savings on the …" at bounding box center [686, 429] width 261 height 72
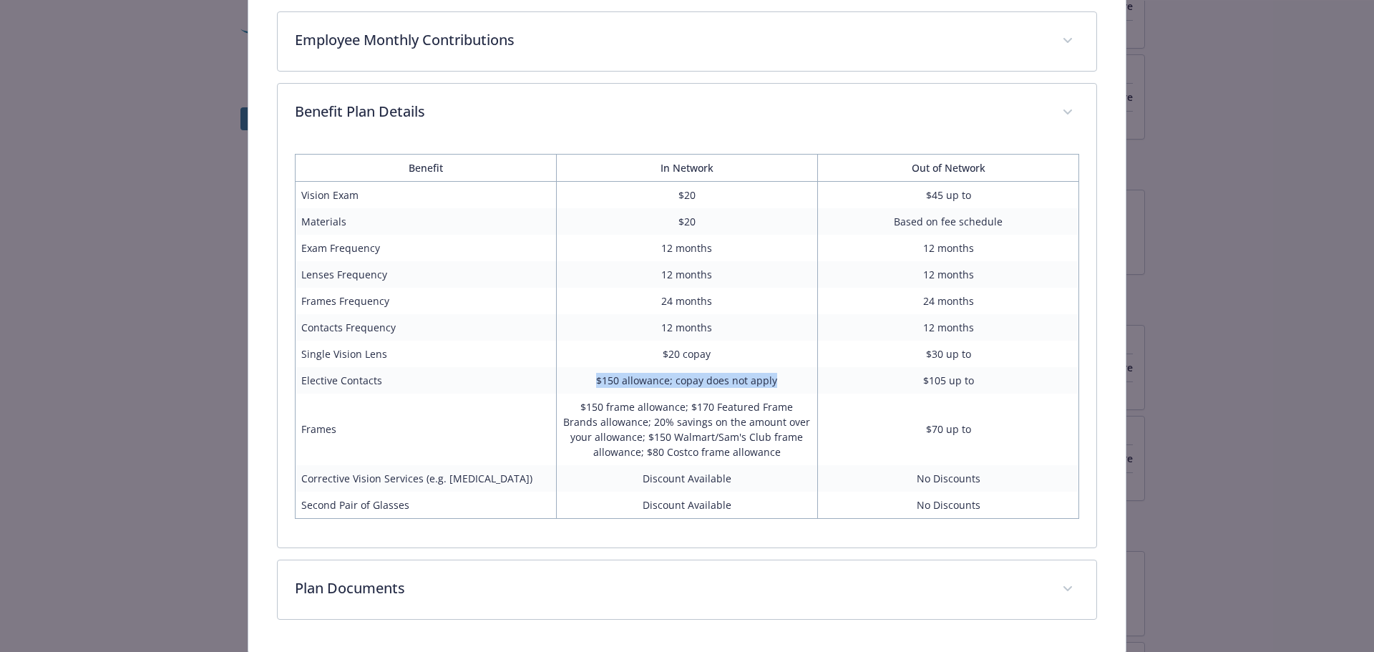
drag, startPoint x: 592, startPoint y: 378, endPoint x: 771, endPoint y: 376, distance: 178.9
click at [771, 376] on td "$150 allowance; copay does not apply" at bounding box center [686, 380] width 261 height 26
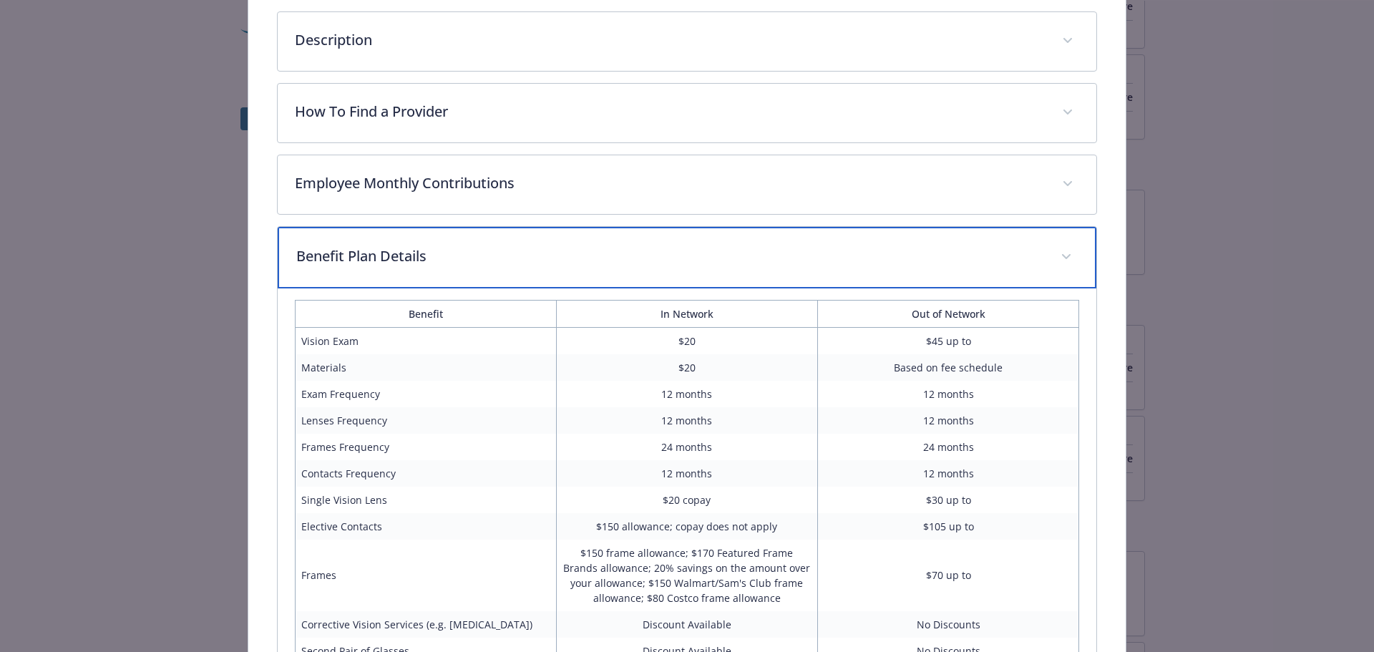
click at [1057, 249] on span "details for plan Vision - PPO Base - Vision" at bounding box center [1066, 256] width 23 height 23
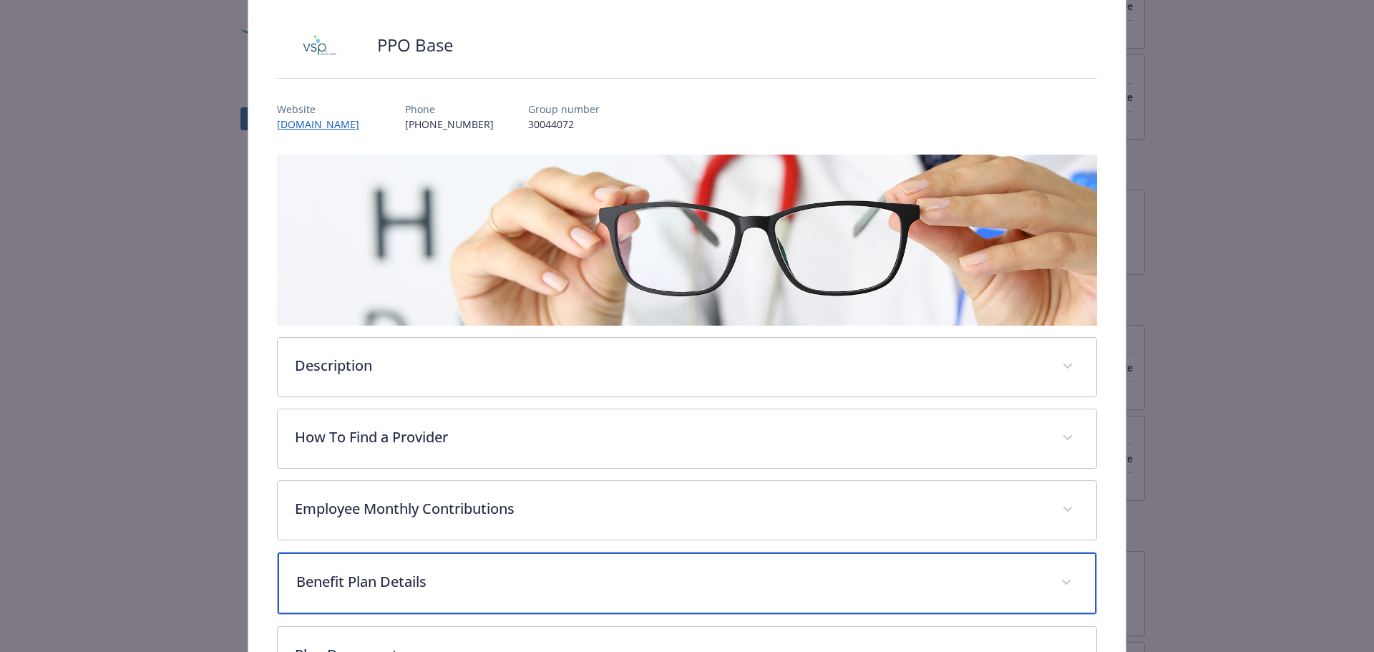
scroll to position [0, 0]
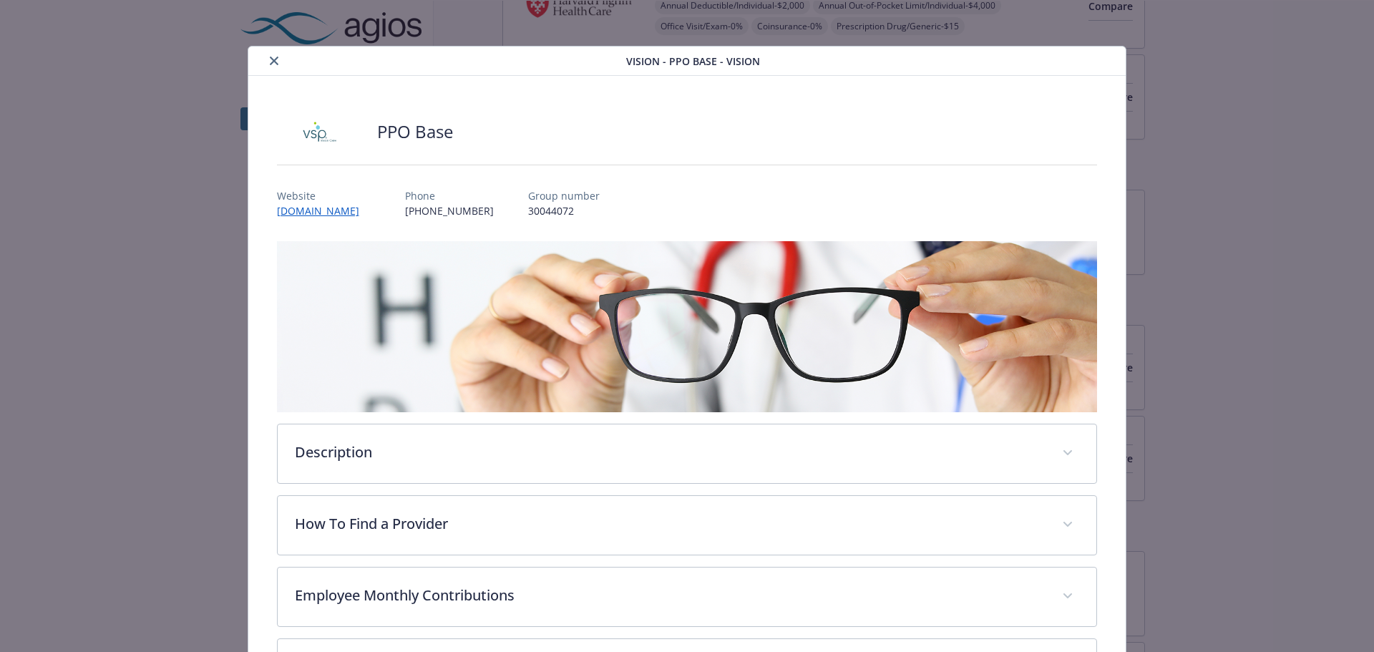
click at [271, 60] on icon "close" at bounding box center [274, 61] width 9 height 9
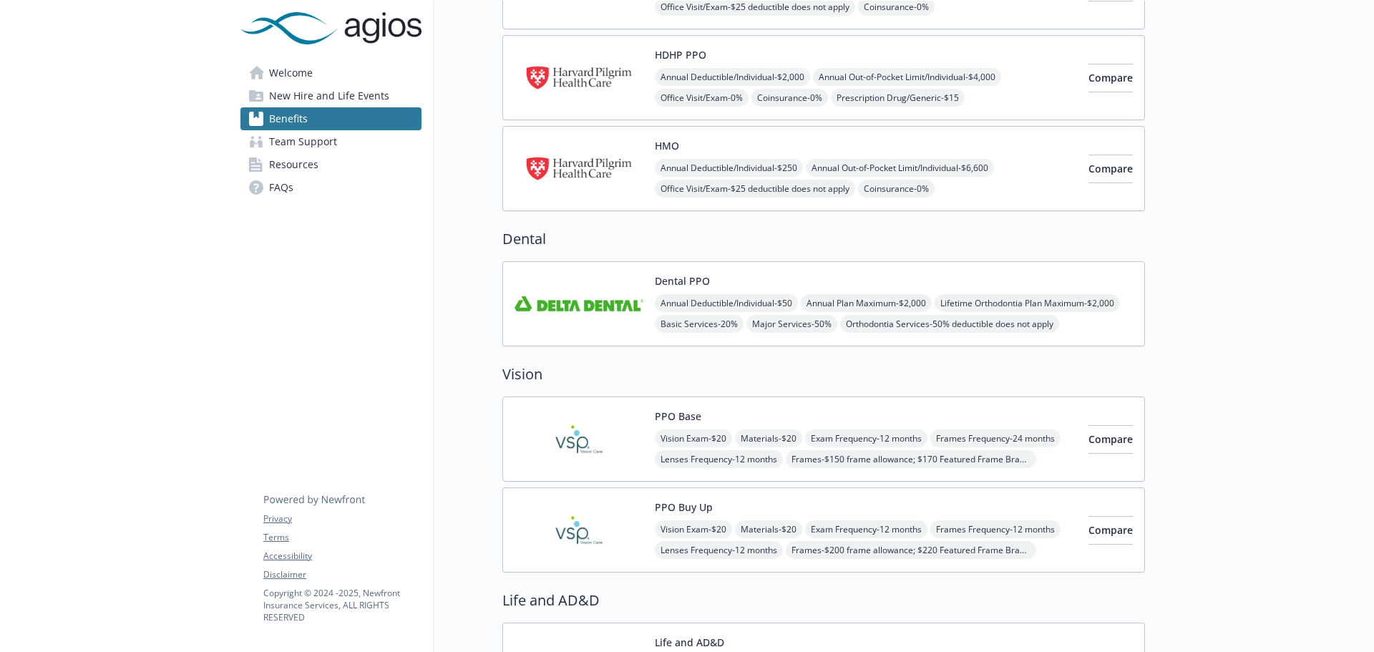
scroll to position [286, 0]
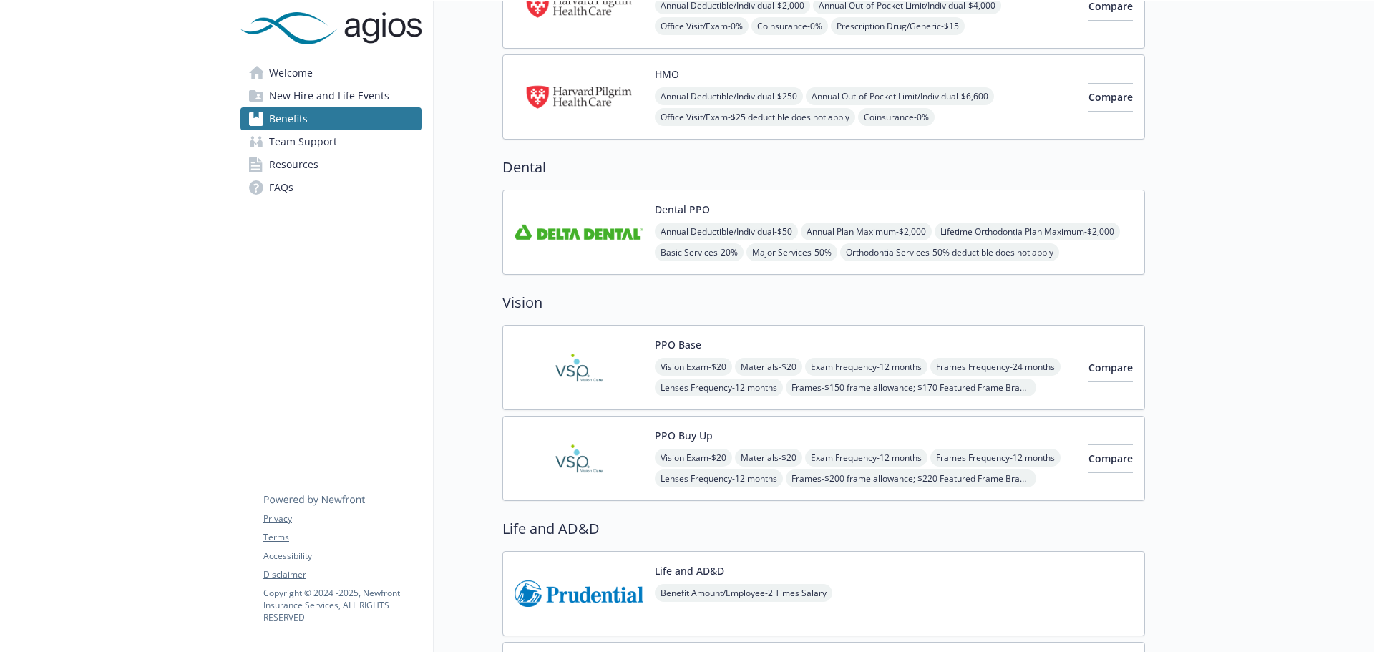
click at [931, 336] on div "PPO Base Vision Exam - $20 Materials - $20 Exam Frequency - 12 months Frames Fr…" at bounding box center [823, 367] width 642 height 85
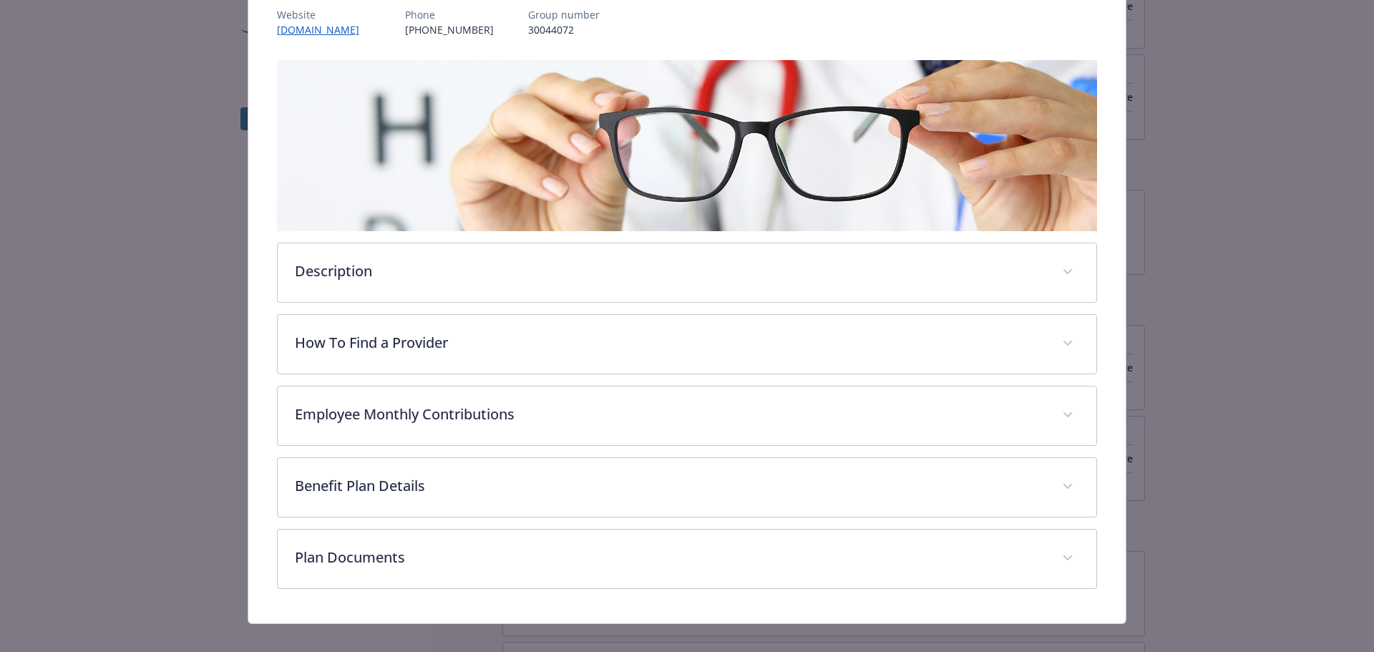
scroll to position [197, 0]
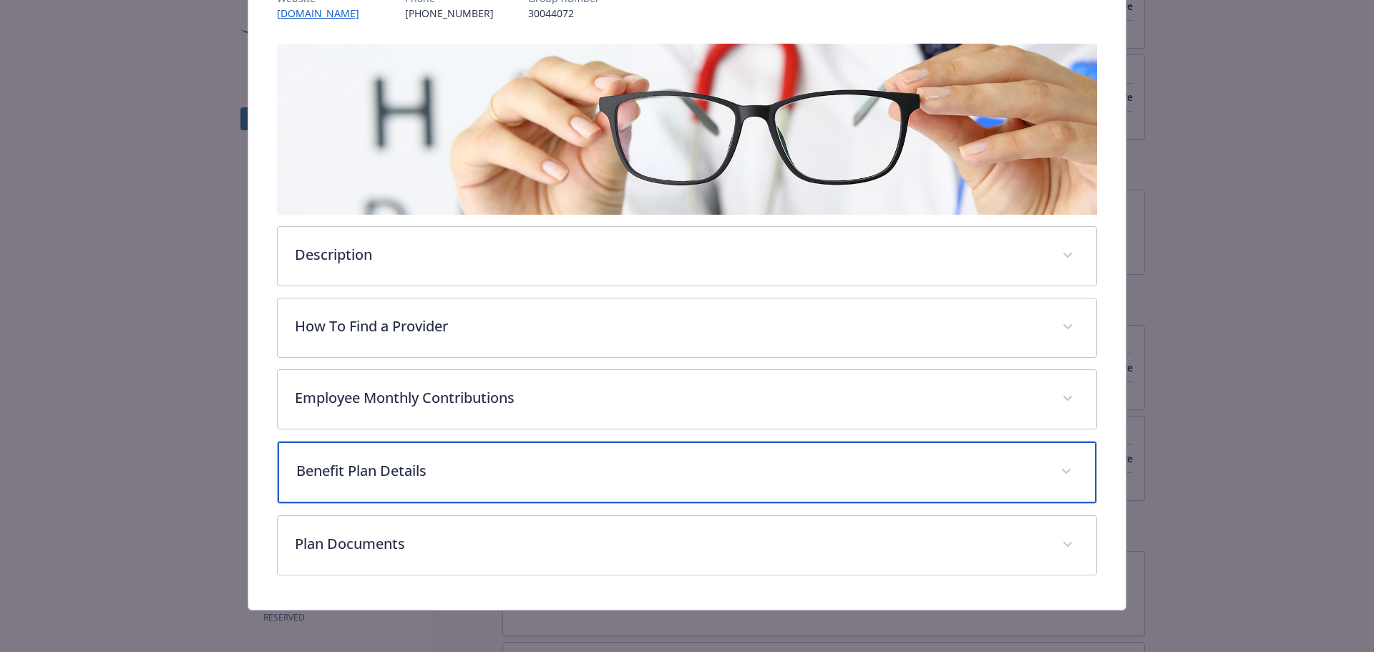
click at [1063, 471] on span "details for plan Vision - PPO Base - Vision" at bounding box center [1066, 471] width 23 height 23
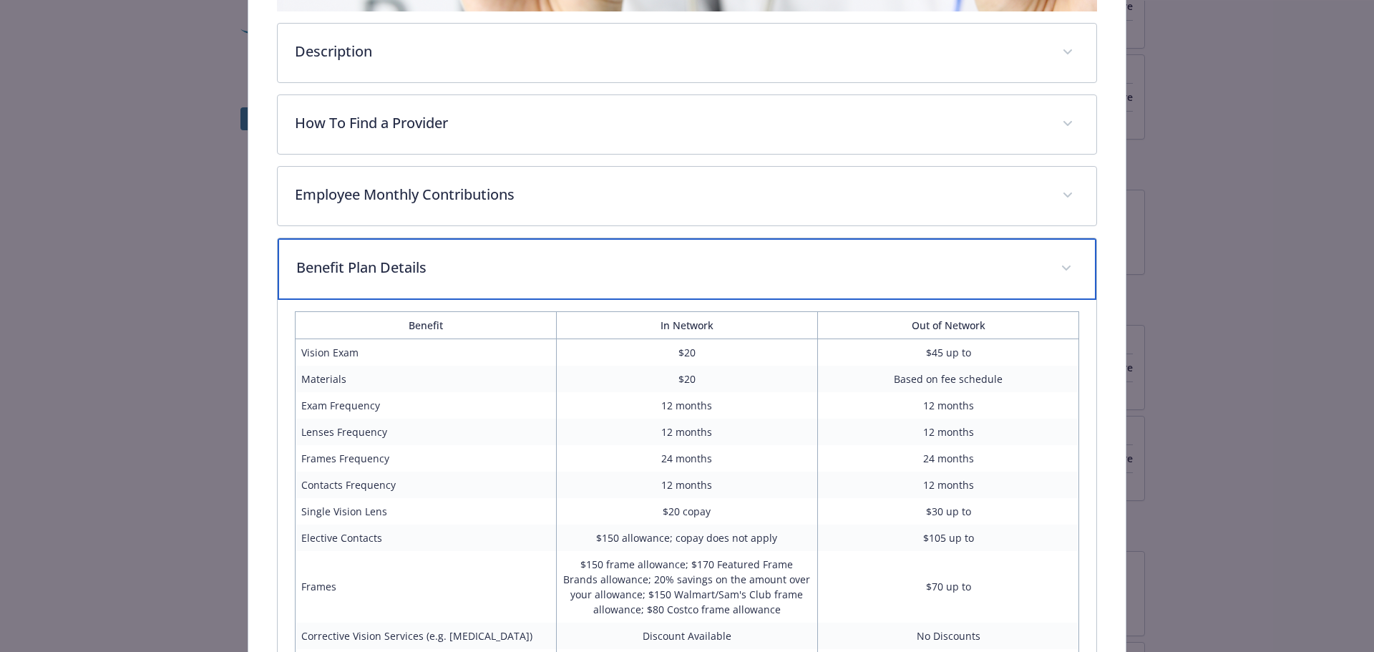
scroll to position [484, 0]
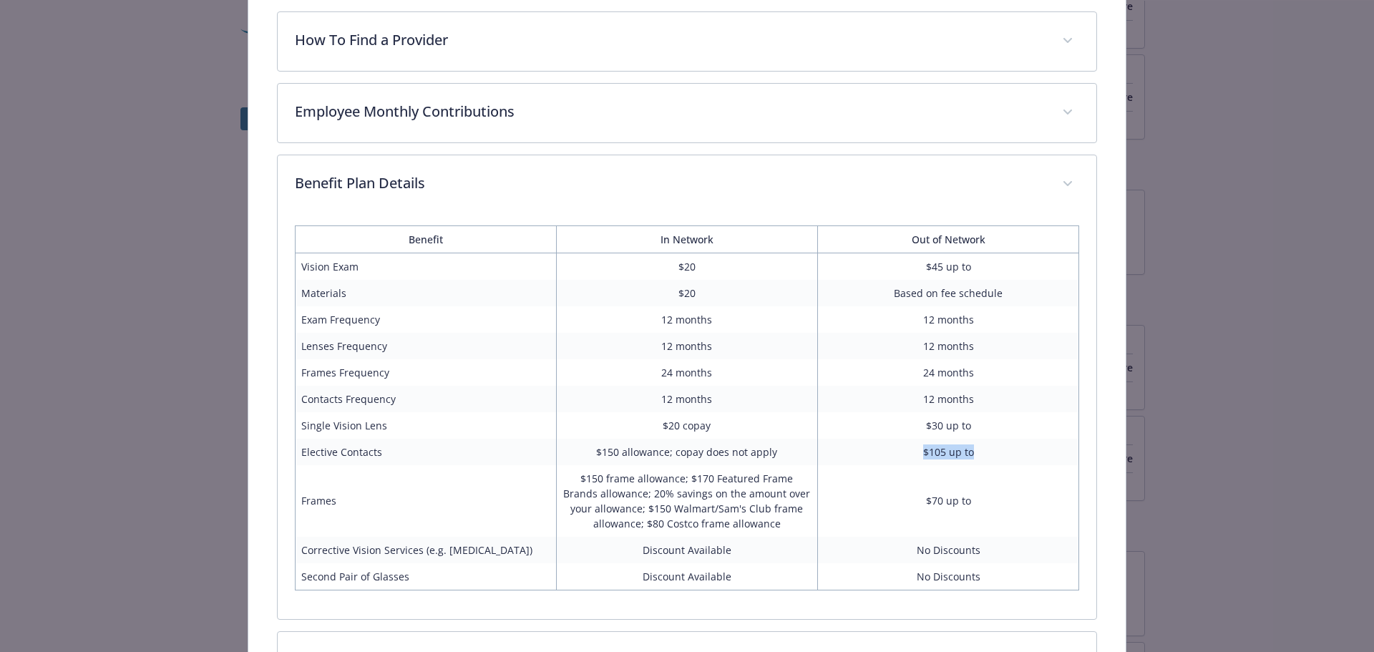
drag, startPoint x: 914, startPoint y: 451, endPoint x: 1049, endPoint y: 448, distance: 134.6
click at [1049, 448] on td "$105 up to" at bounding box center [948, 452] width 261 height 26
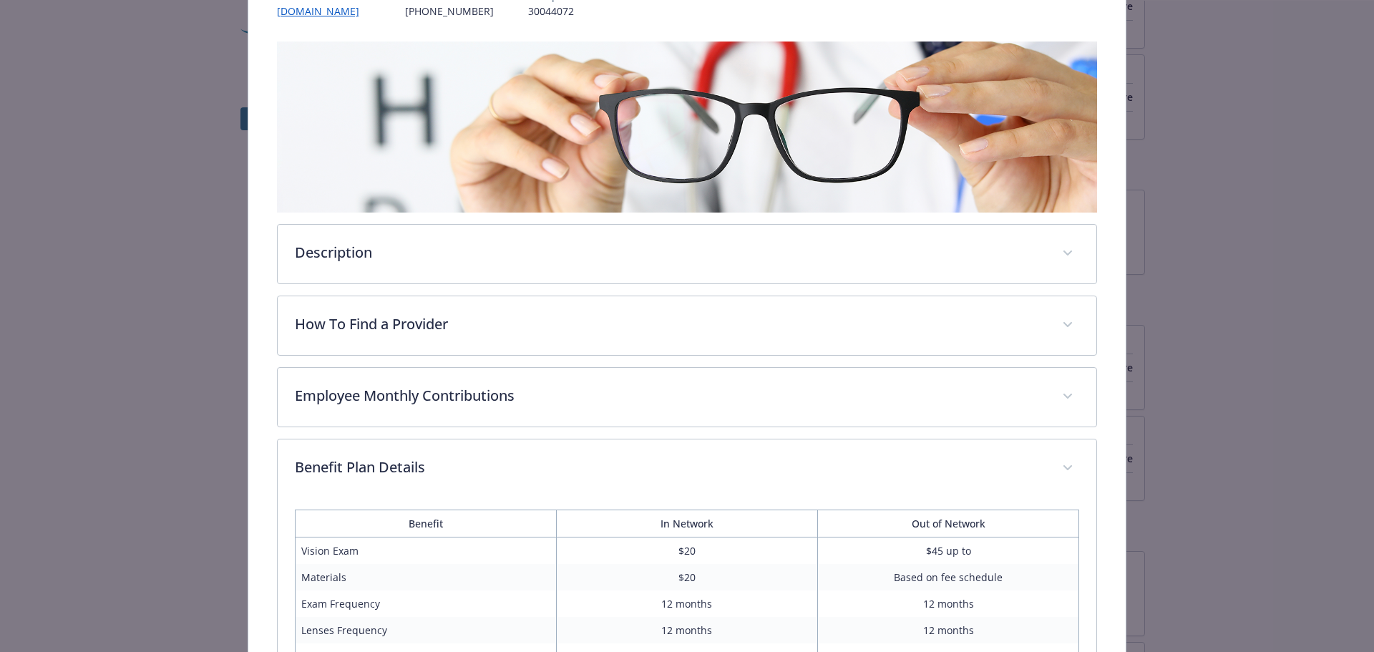
scroll to position [0, 0]
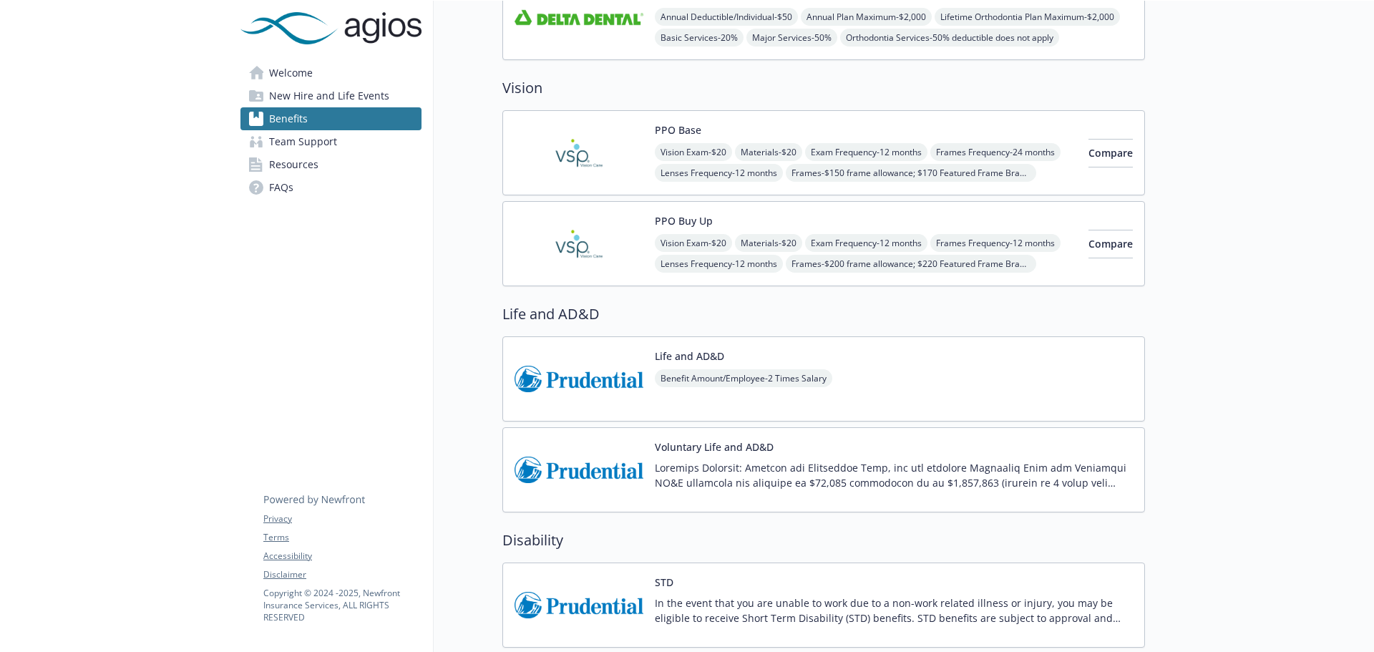
scroll to position [572, 0]
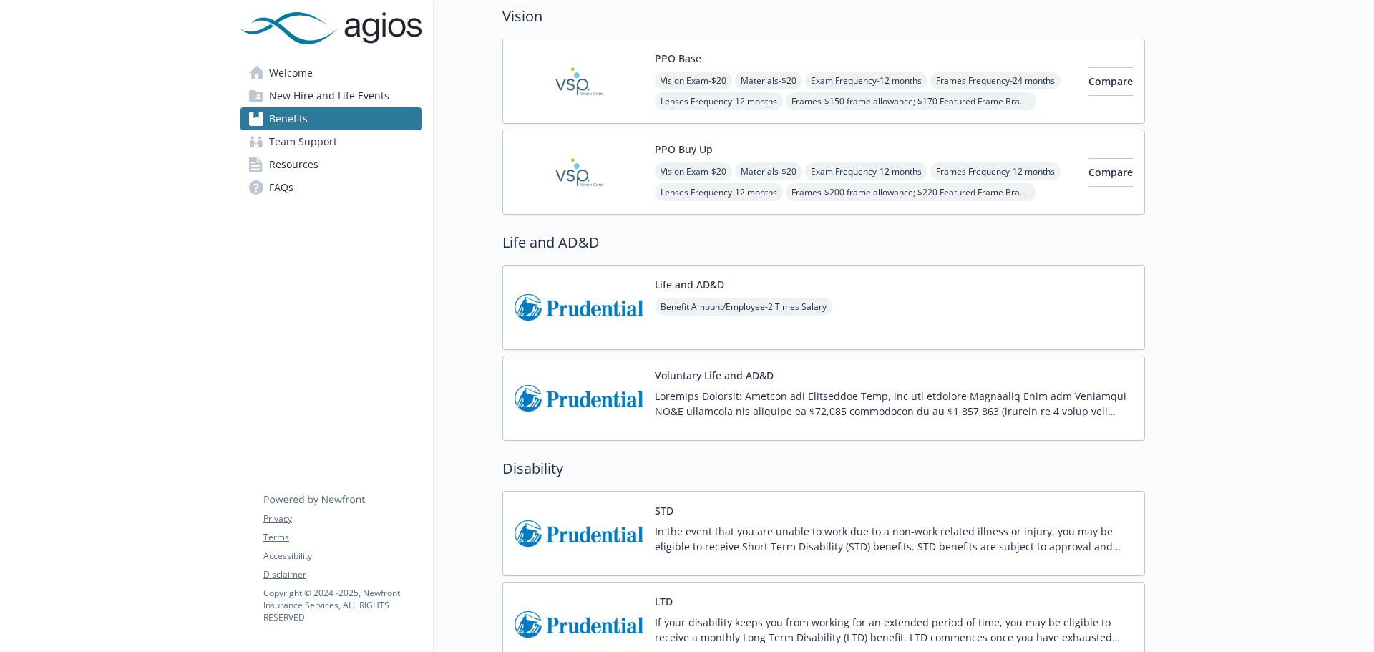
click at [765, 388] on div "Voluntary Life and AD&D" at bounding box center [894, 398] width 478 height 61
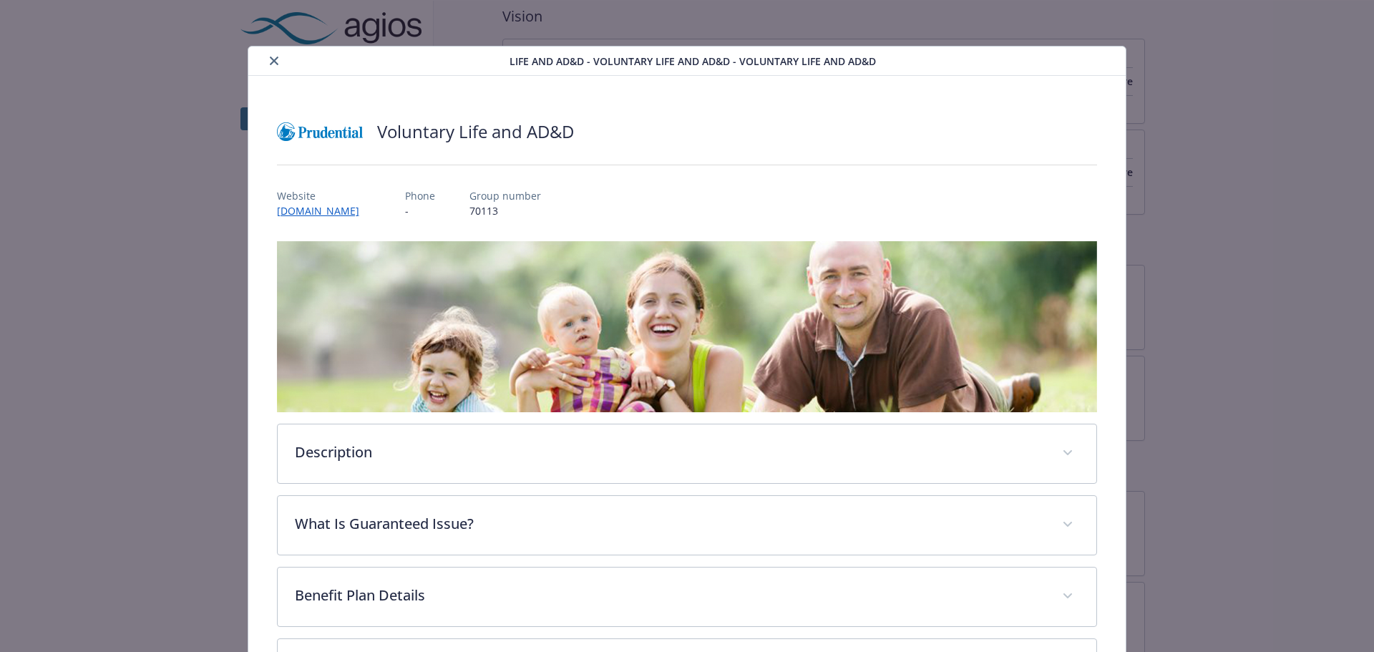
click at [269, 69] on div "Life and AD&D - Voluntary Life and AD&D - Voluntary Life and AD&D" at bounding box center [687, 61] width 878 height 29
click at [270, 67] on button "close" at bounding box center [273, 60] width 17 height 17
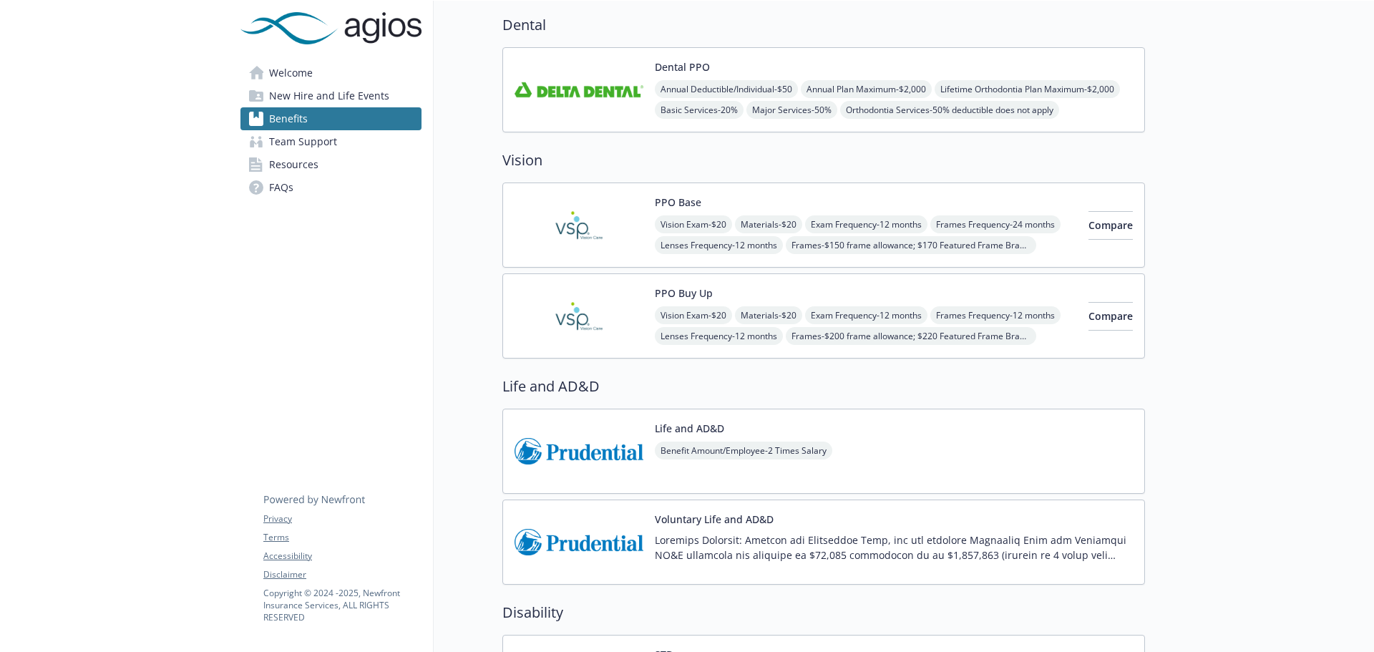
scroll to position [429, 0]
click at [971, 233] on div "Vision Exam - $20 Materials - $20 Exam Frequency - 12 months Frames Frequency -…" at bounding box center [866, 234] width 422 height 39
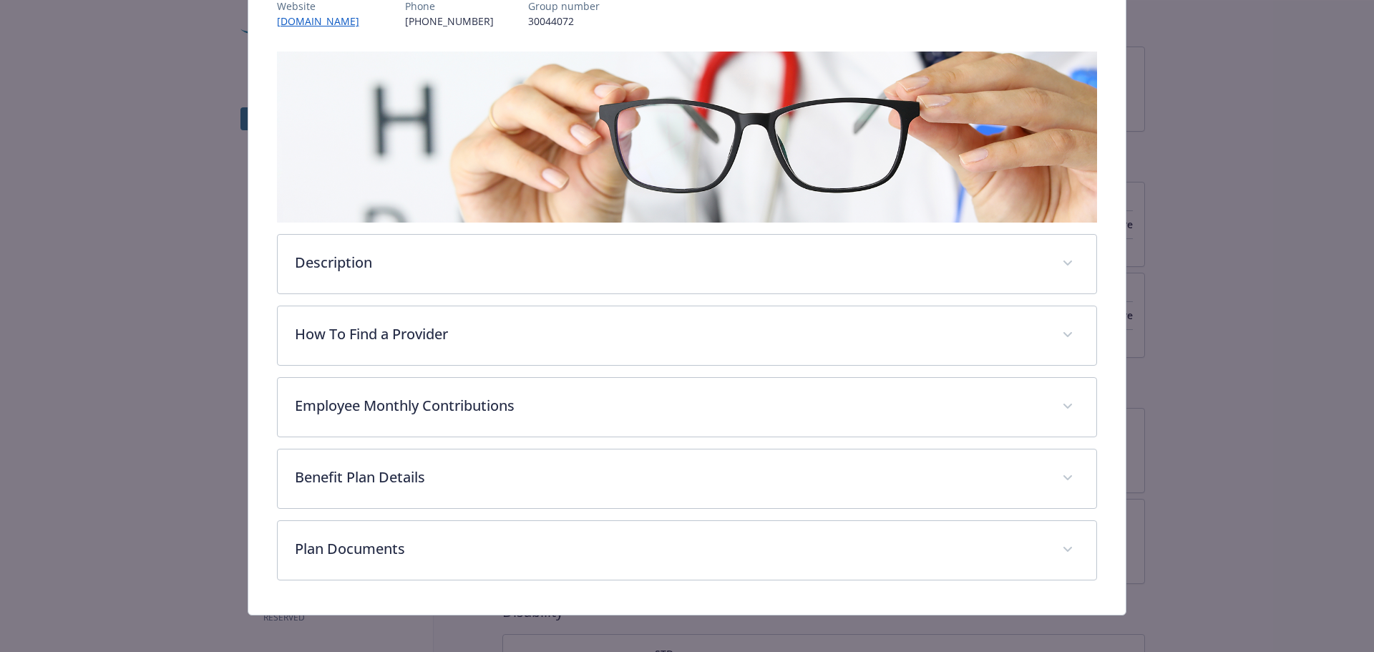
scroll to position [197, 0]
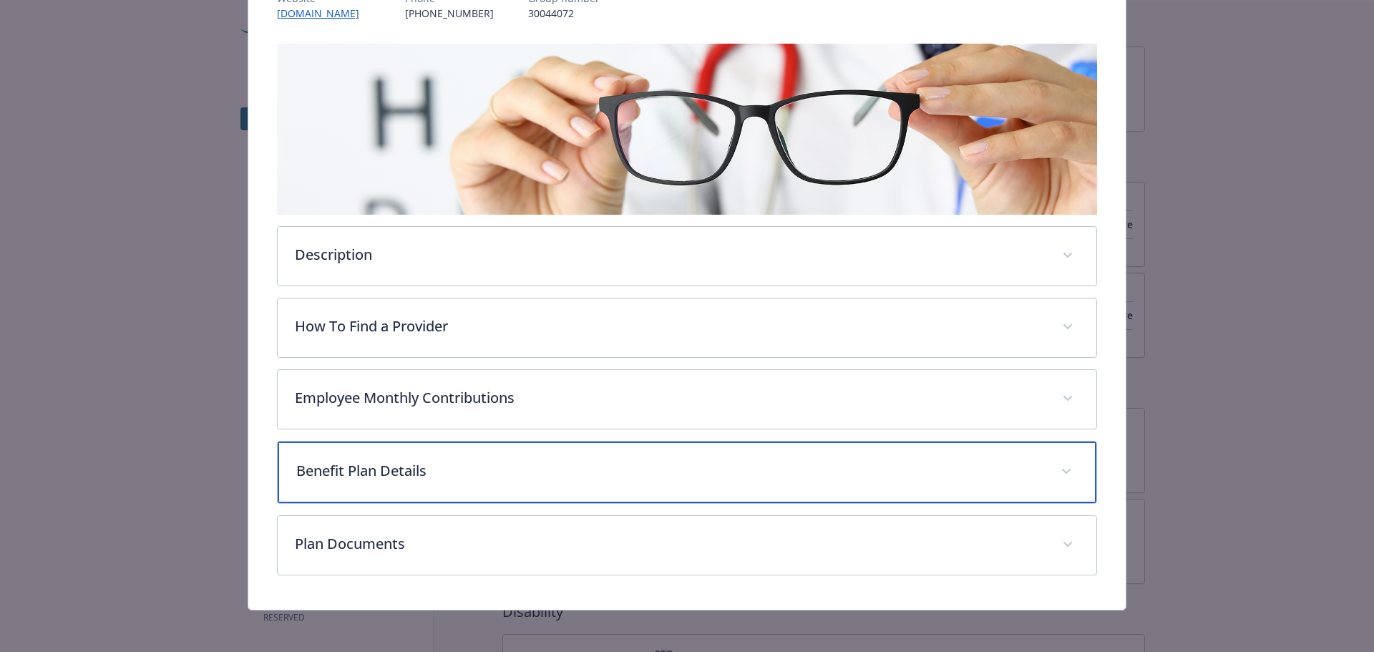
click at [1062, 470] on icon "details for plan Vision - PPO Base - Vision" at bounding box center [1066, 472] width 9 height 6
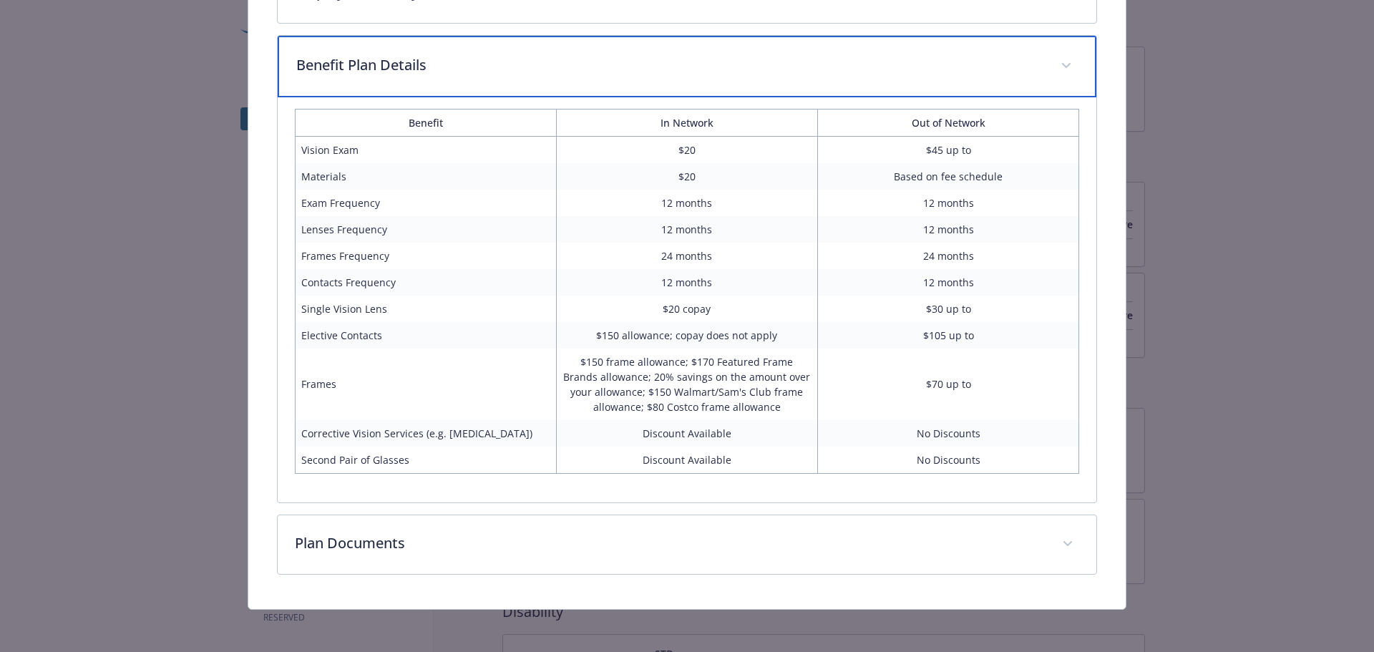
scroll to position [605, 0]
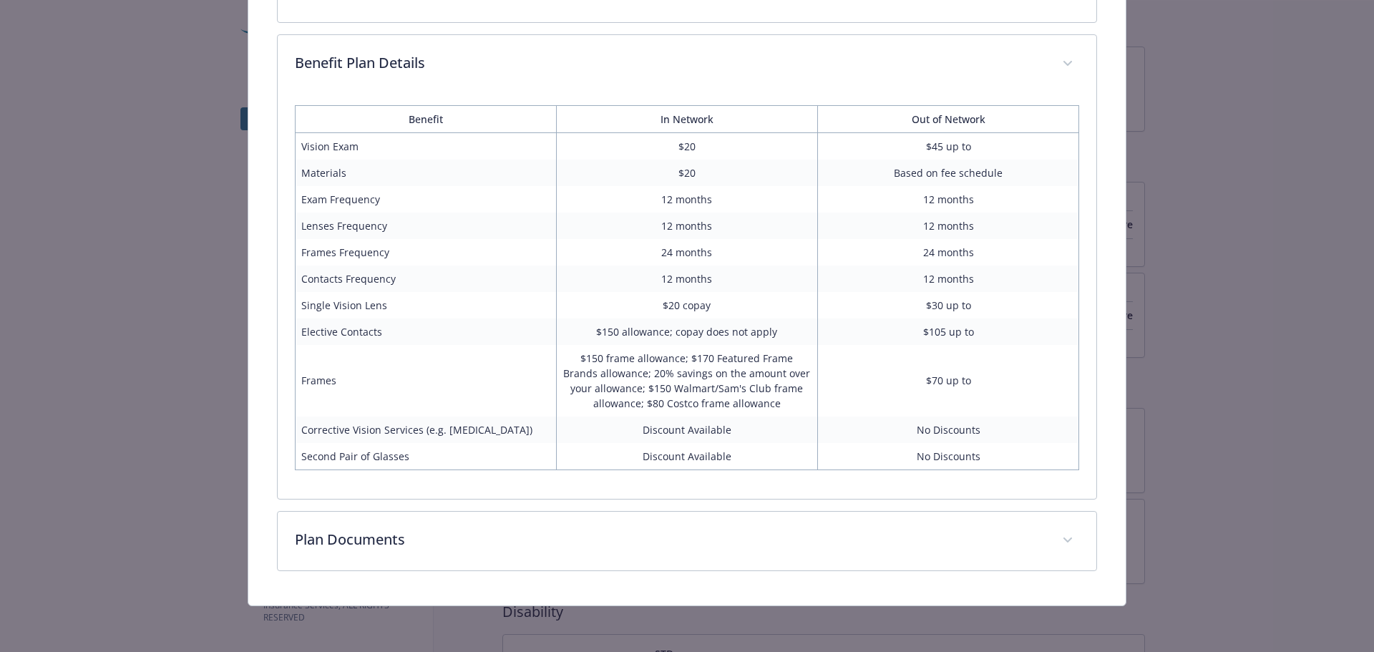
click at [1246, 95] on div "Vision - PPO Base - Vision PPO Base Website [DOMAIN_NAME] Phone [PHONE_NUMBER] …" at bounding box center [687, 326] width 1374 height 652
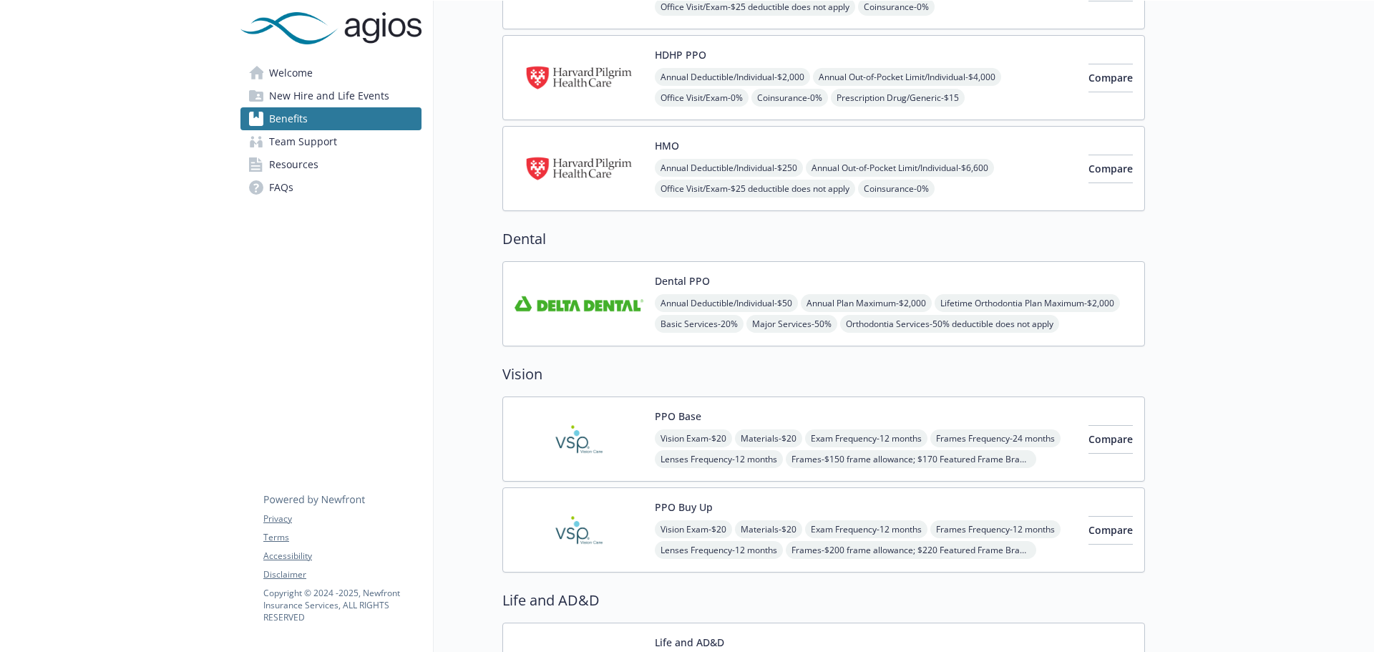
click at [617, 284] on img at bounding box center [578, 303] width 129 height 61
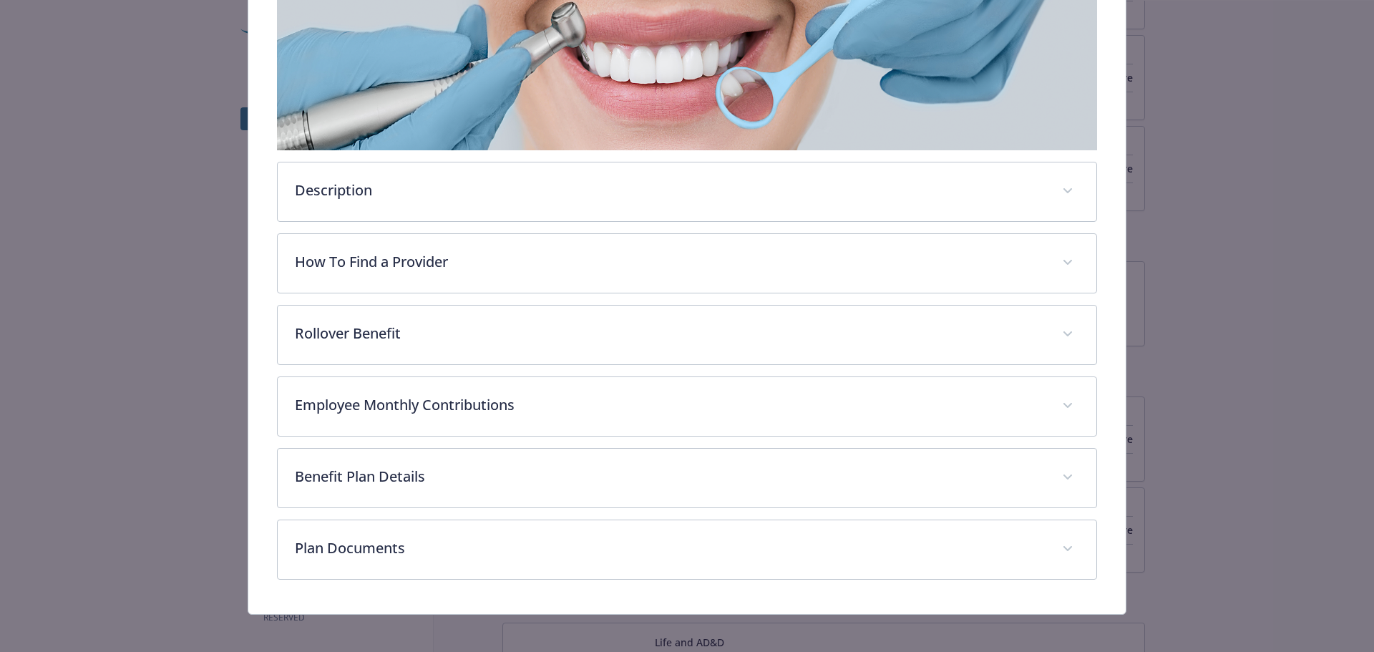
scroll to position [269, 0]
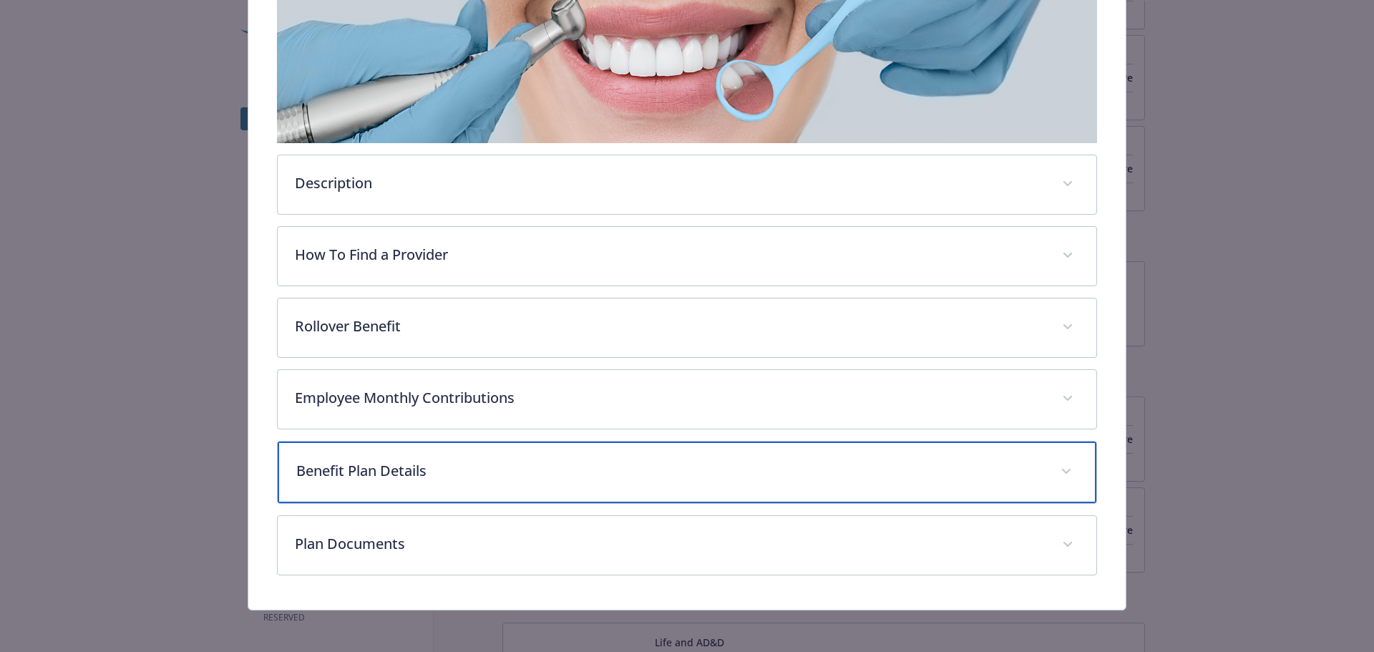
click at [1023, 467] on p "Benefit Plan Details" at bounding box center [670, 470] width 748 height 21
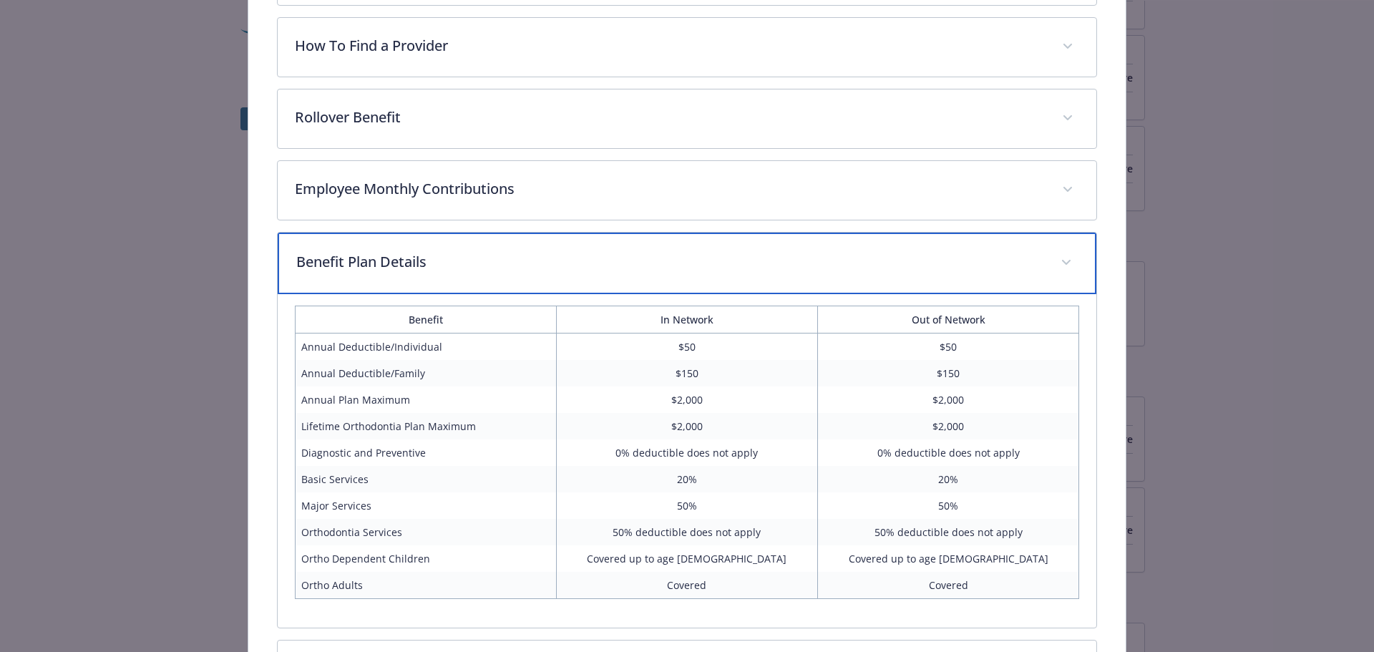
scroll to position [484, 0]
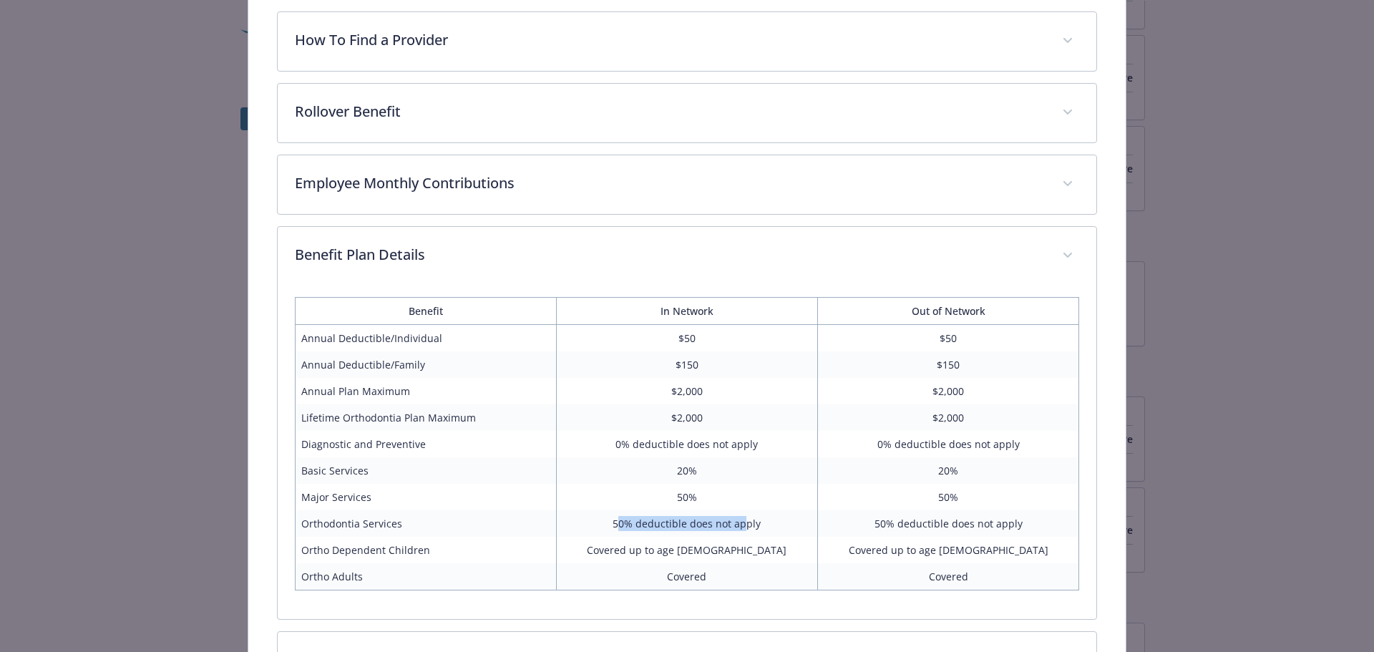
drag, startPoint x: 617, startPoint y: 523, endPoint x: 742, endPoint y: 522, distance: 125.2
click at [742, 522] on td "50% deductible does not apply" at bounding box center [686, 523] width 261 height 26
click at [662, 527] on td "50% deductible does not apply" at bounding box center [686, 523] width 261 height 26
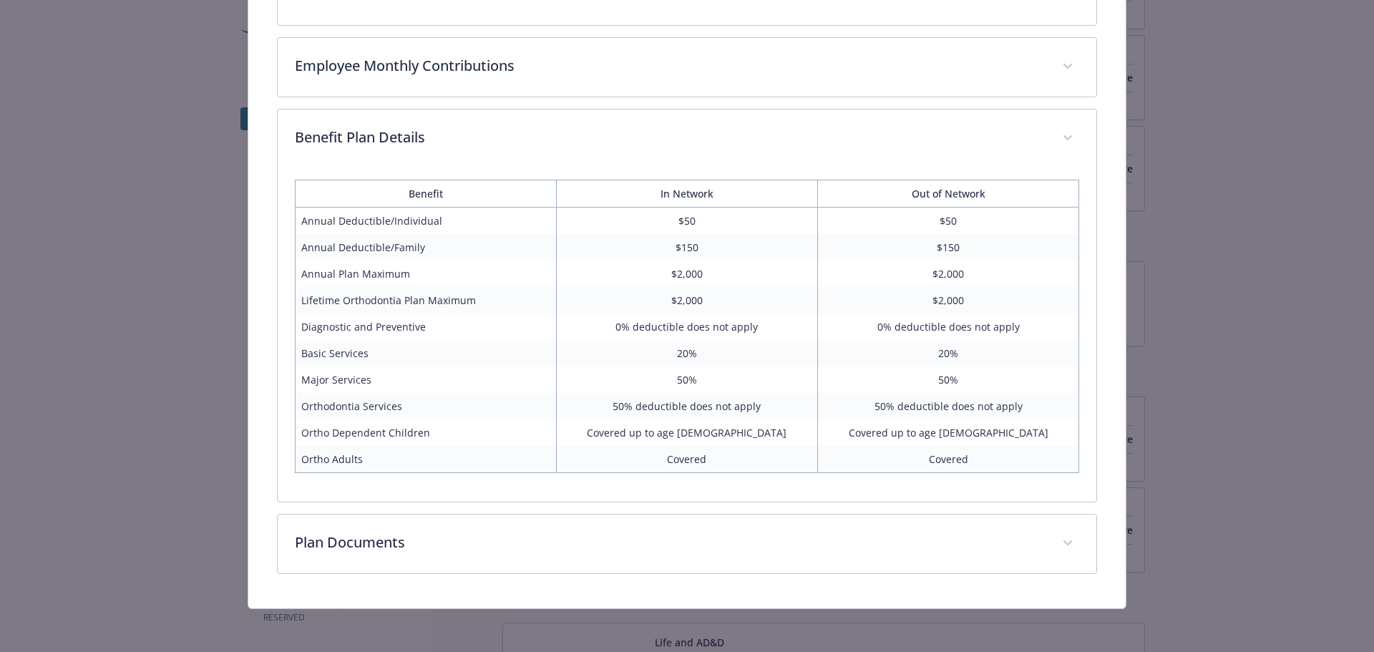
scroll to position [602, 0]
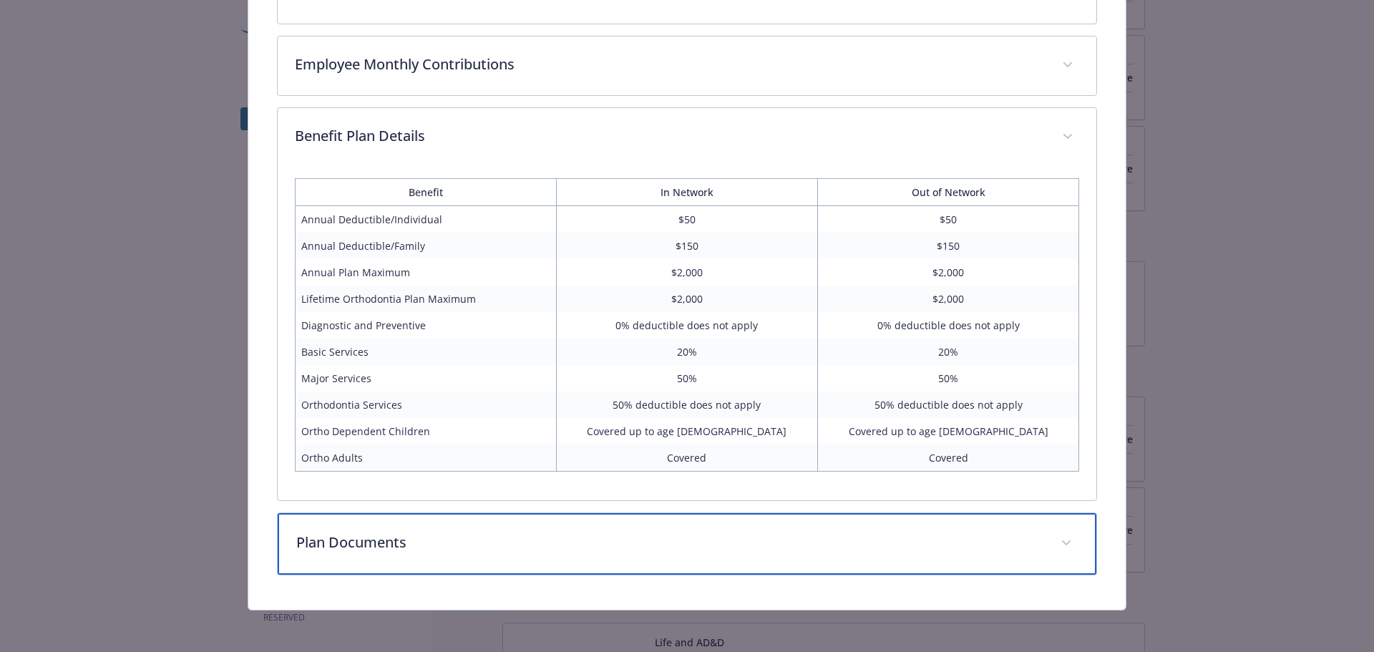
click at [662, 528] on div "Plan Documents" at bounding box center [687, 544] width 819 height 62
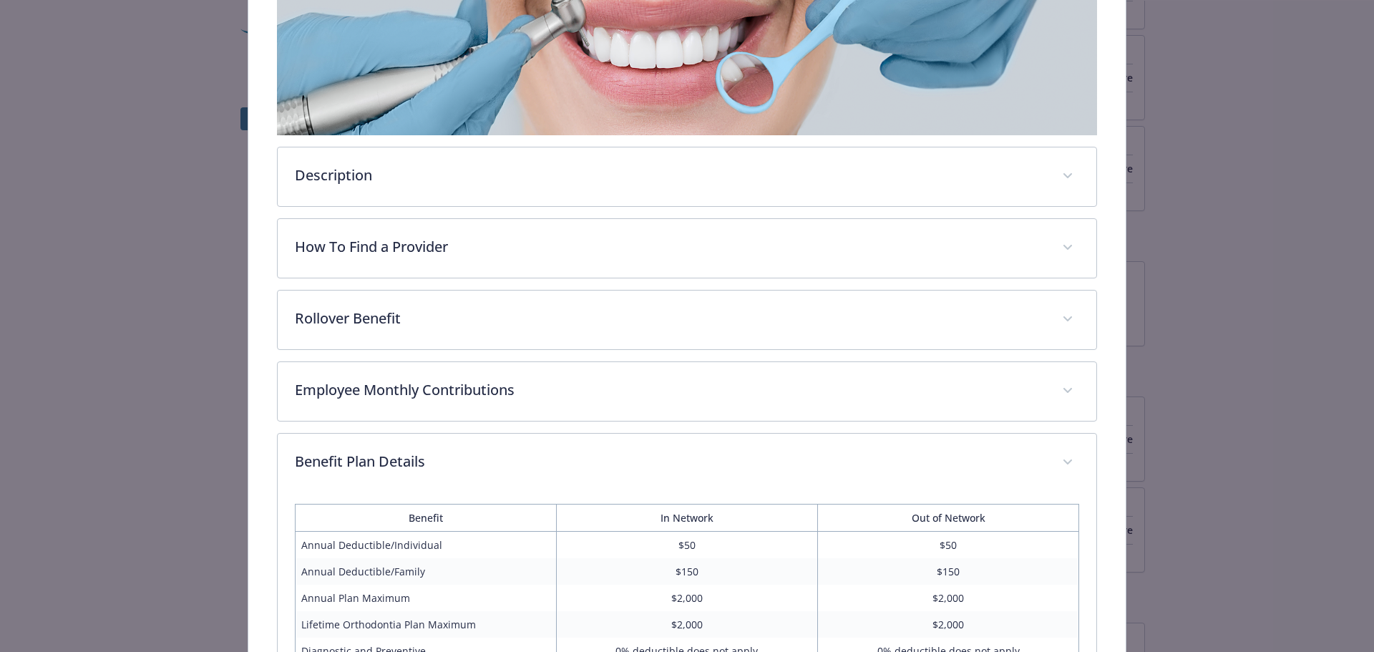
scroll to position [173, 0]
